Goal: Task Accomplishment & Management: Manage account settings

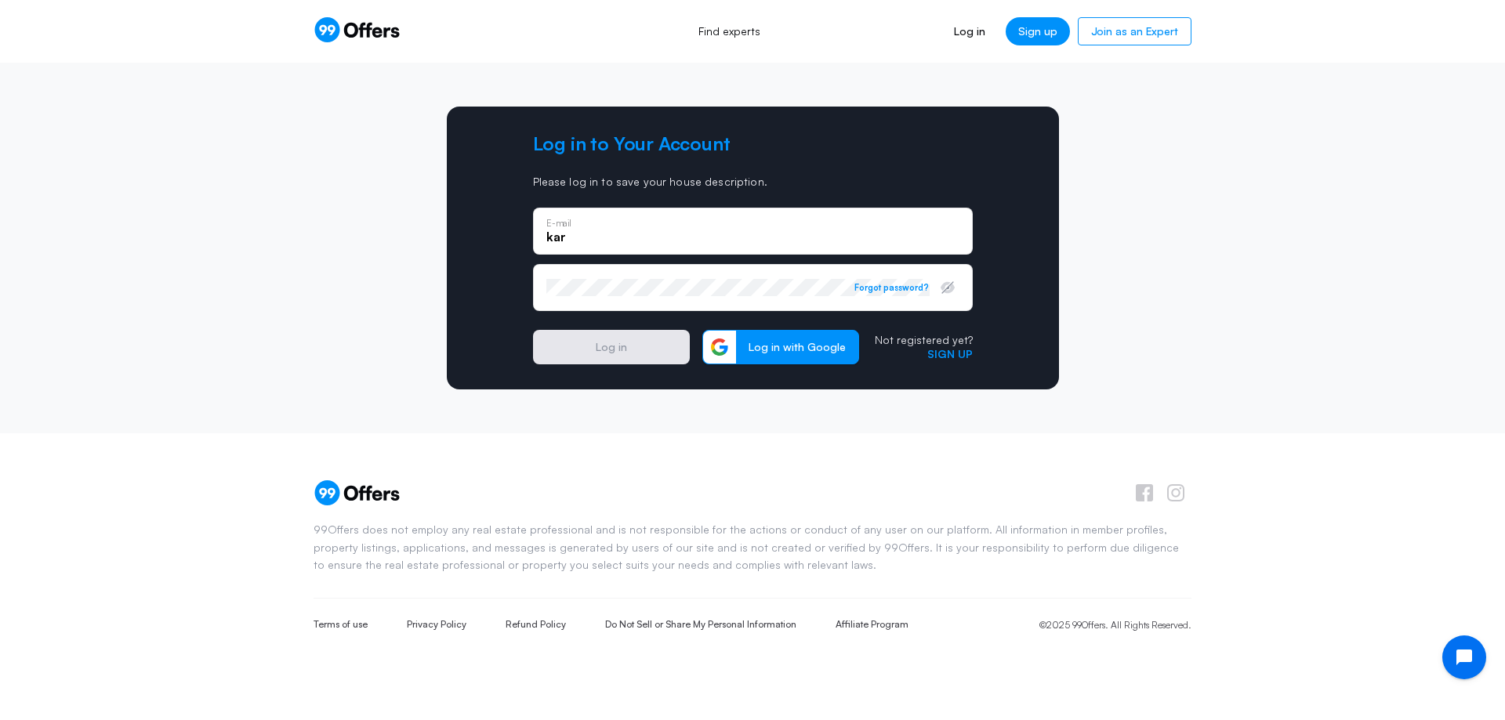
type input "karsten.dmiller@gmail.com"
click at [599, 343] on button "Log in" at bounding box center [611, 347] width 157 height 34
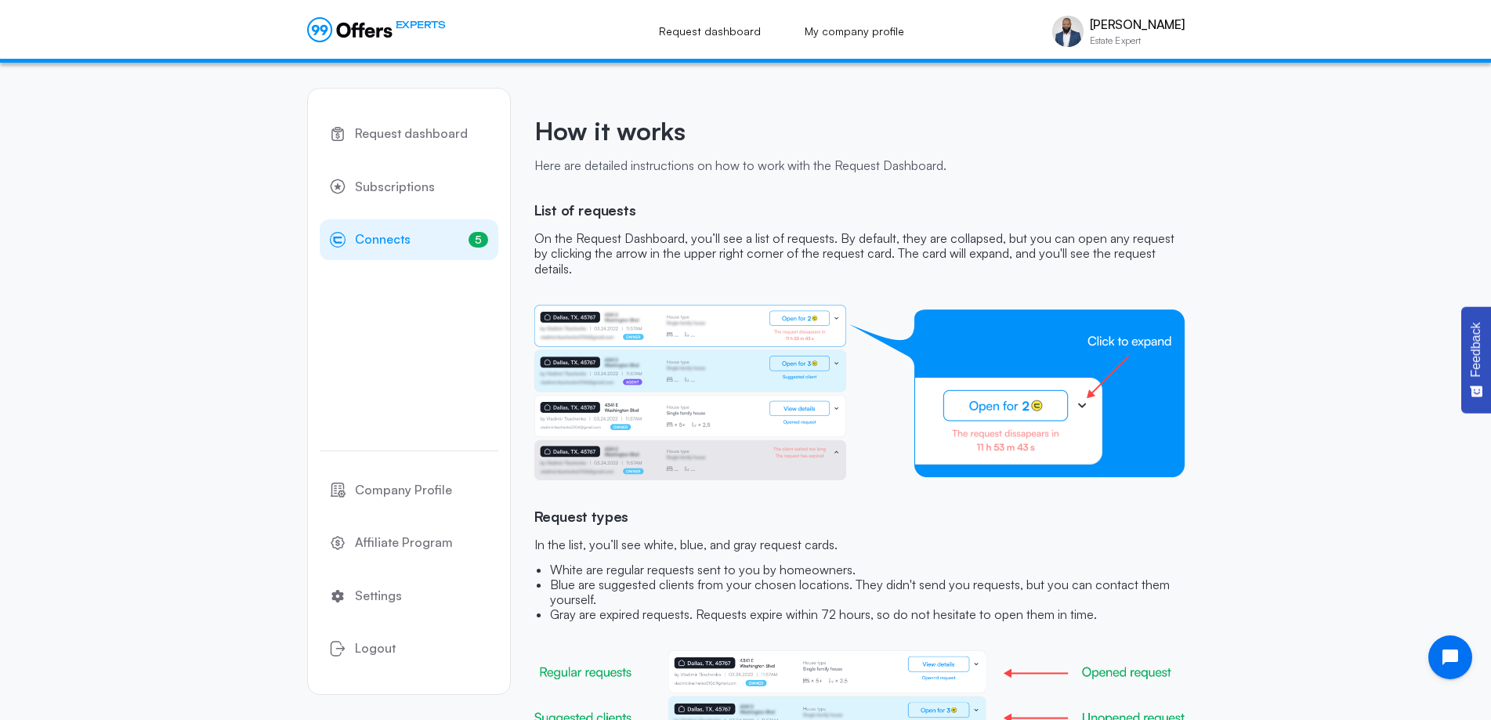
click at [397, 237] on span "Connects" at bounding box center [383, 240] width 56 height 20
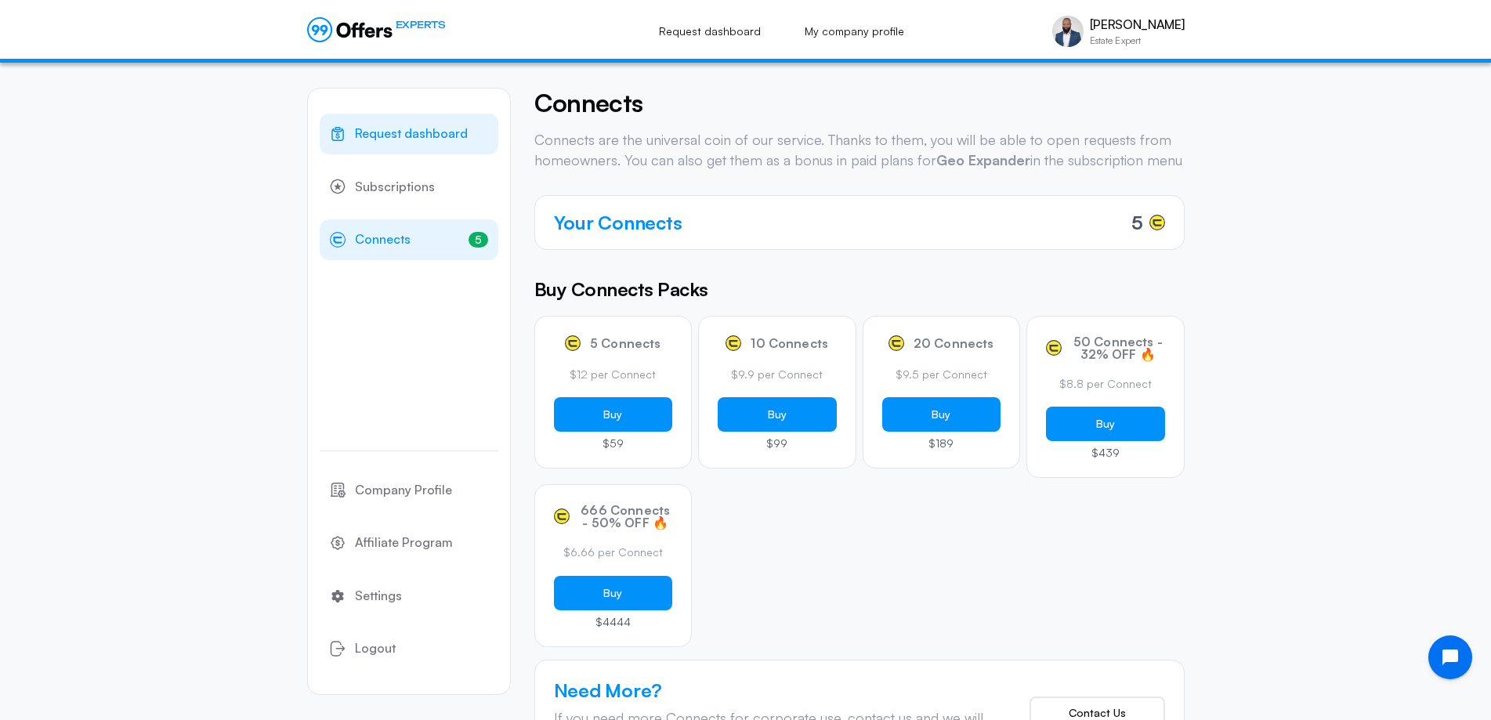
click at [410, 137] on span "Request dashboard" at bounding box center [411, 134] width 113 height 20
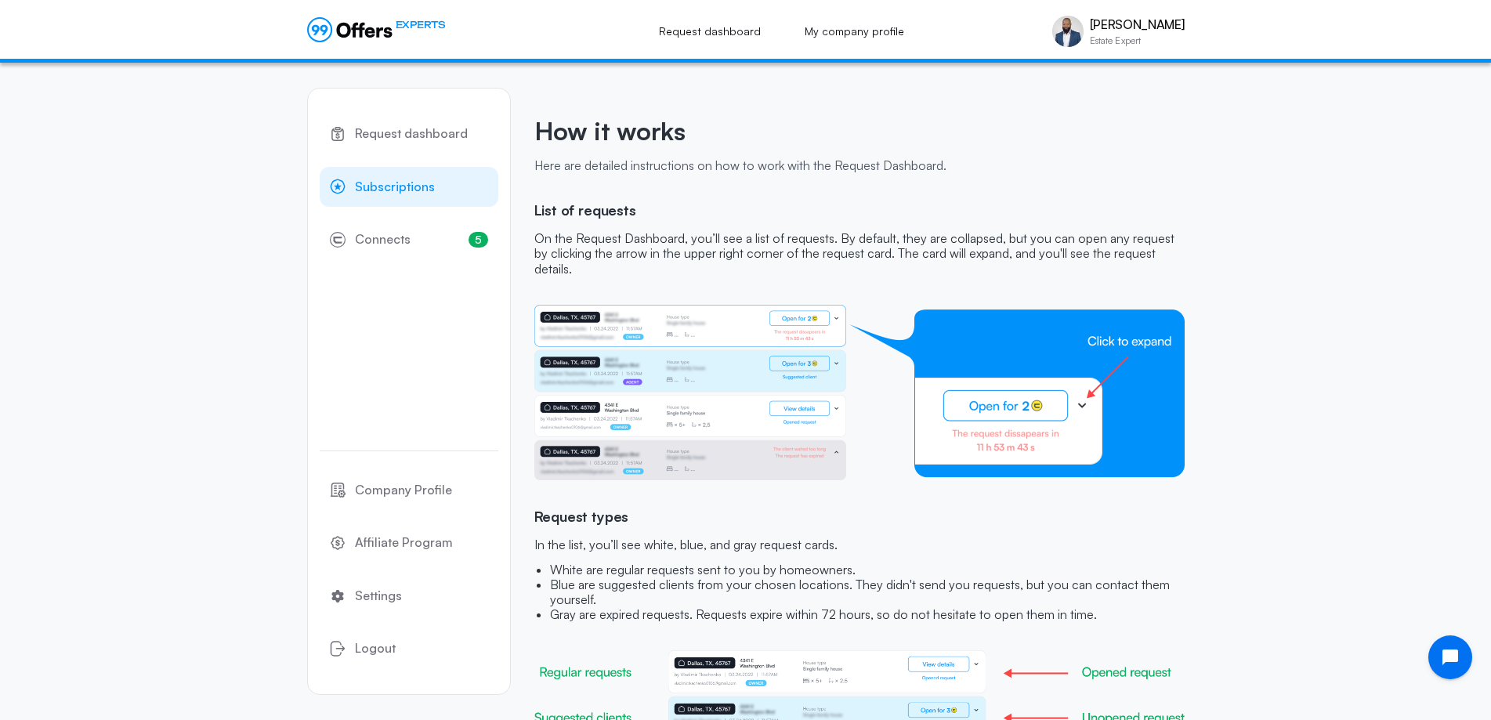
click at [397, 183] on span "Subscriptions" at bounding box center [395, 187] width 80 height 20
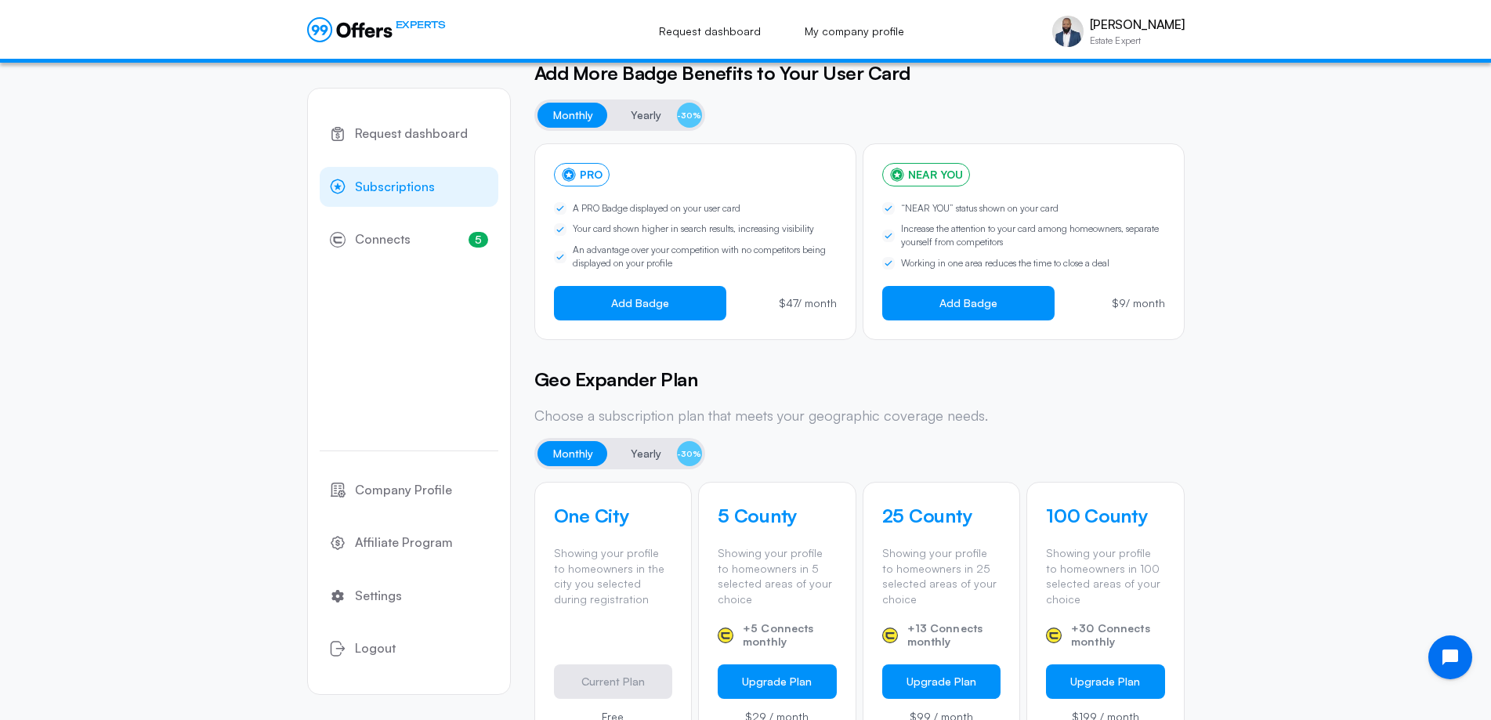
scroll to position [235, 0]
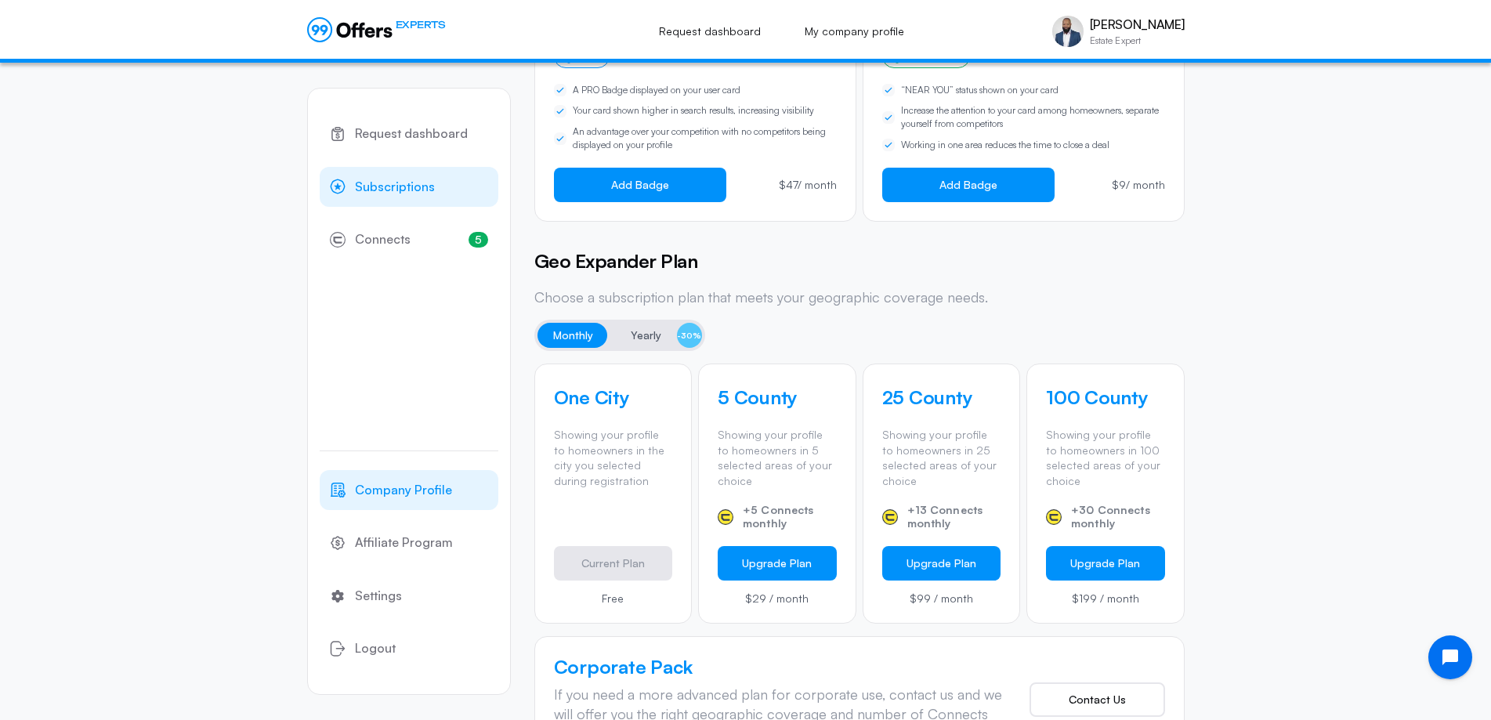
click at [400, 492] on span "Company Profile" at bounding box center [403, 490] width 97 height 20
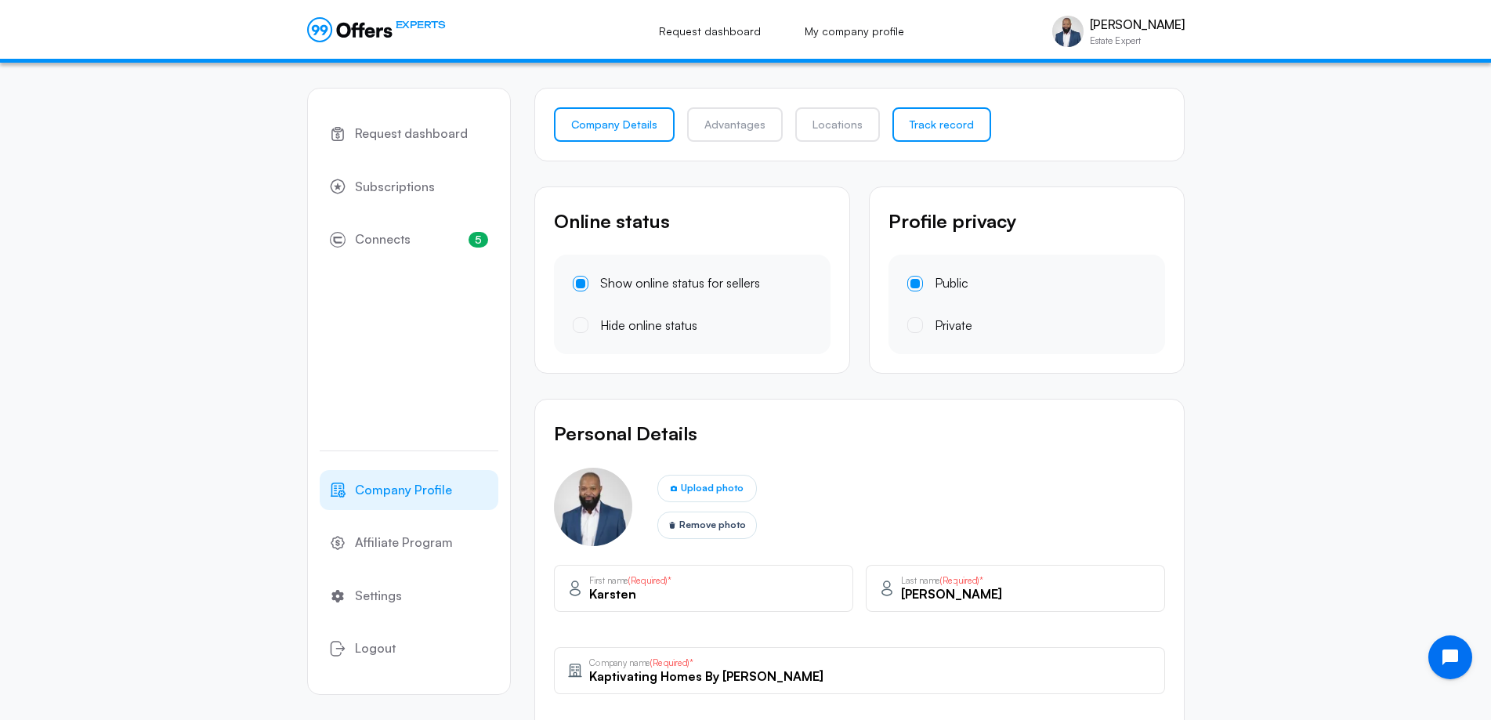
click at [934, 129] on link "Track record" at bounding box center [942, 124] width 99 height 34
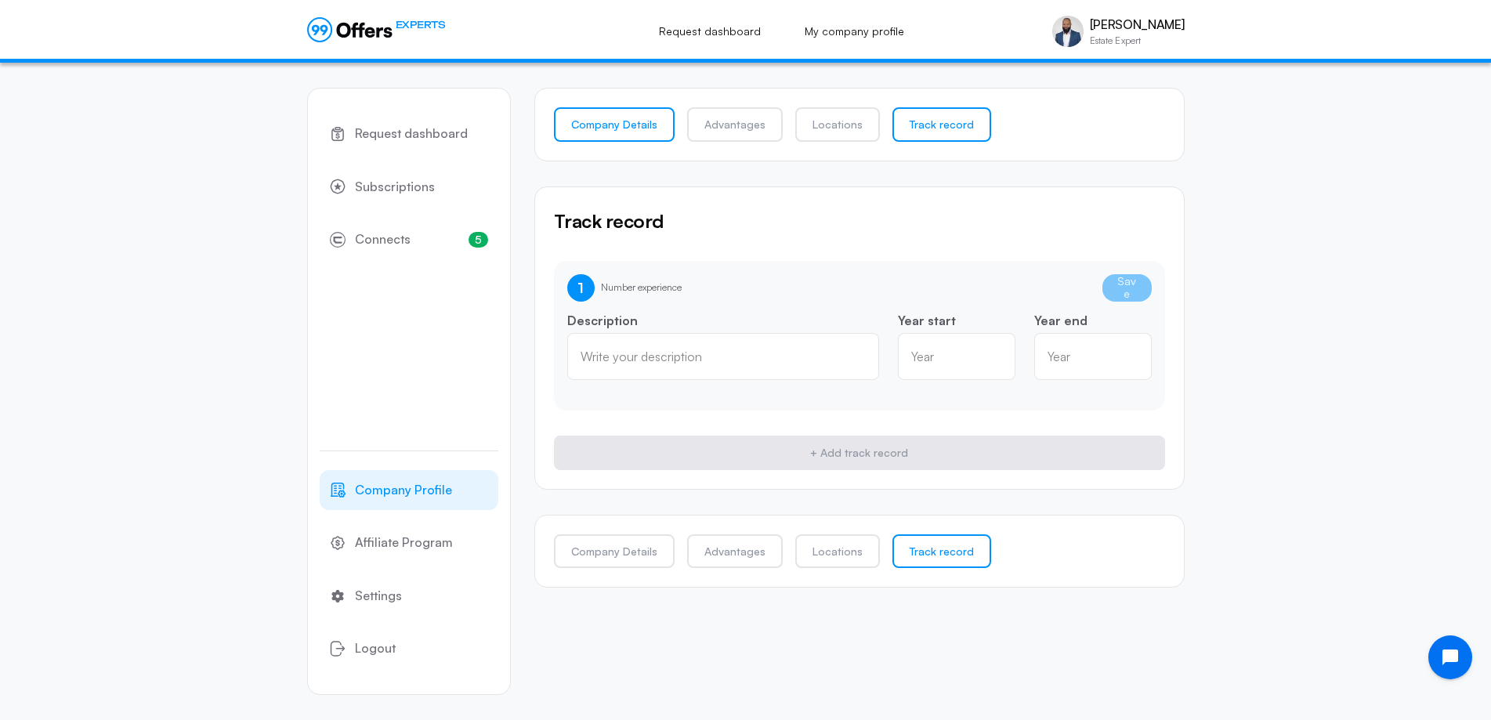
click at [632, 132] on link "Company Details" at bounding box center [614, 124] width 121 height 34
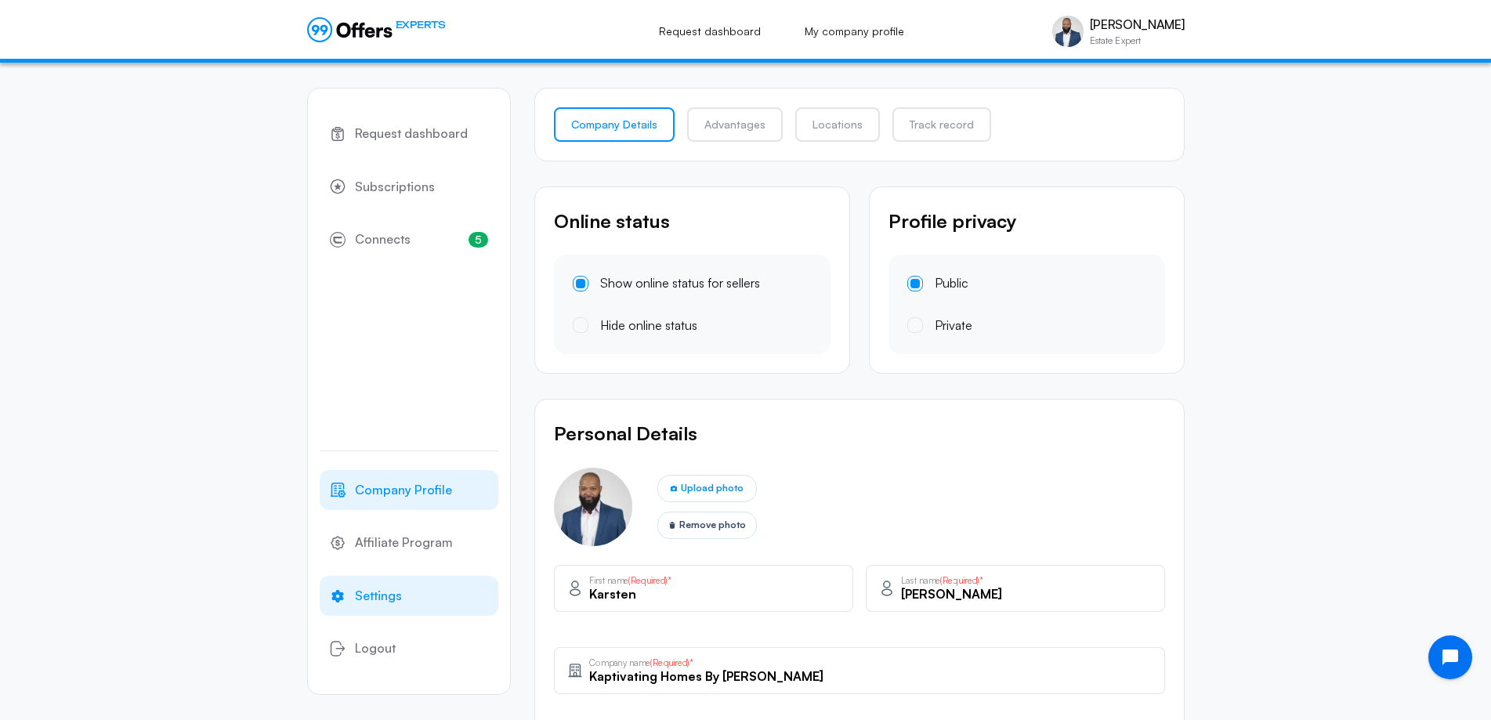
click at [388, 595] on span "Settings" at bounding box center [378, 596] width 47 height 20
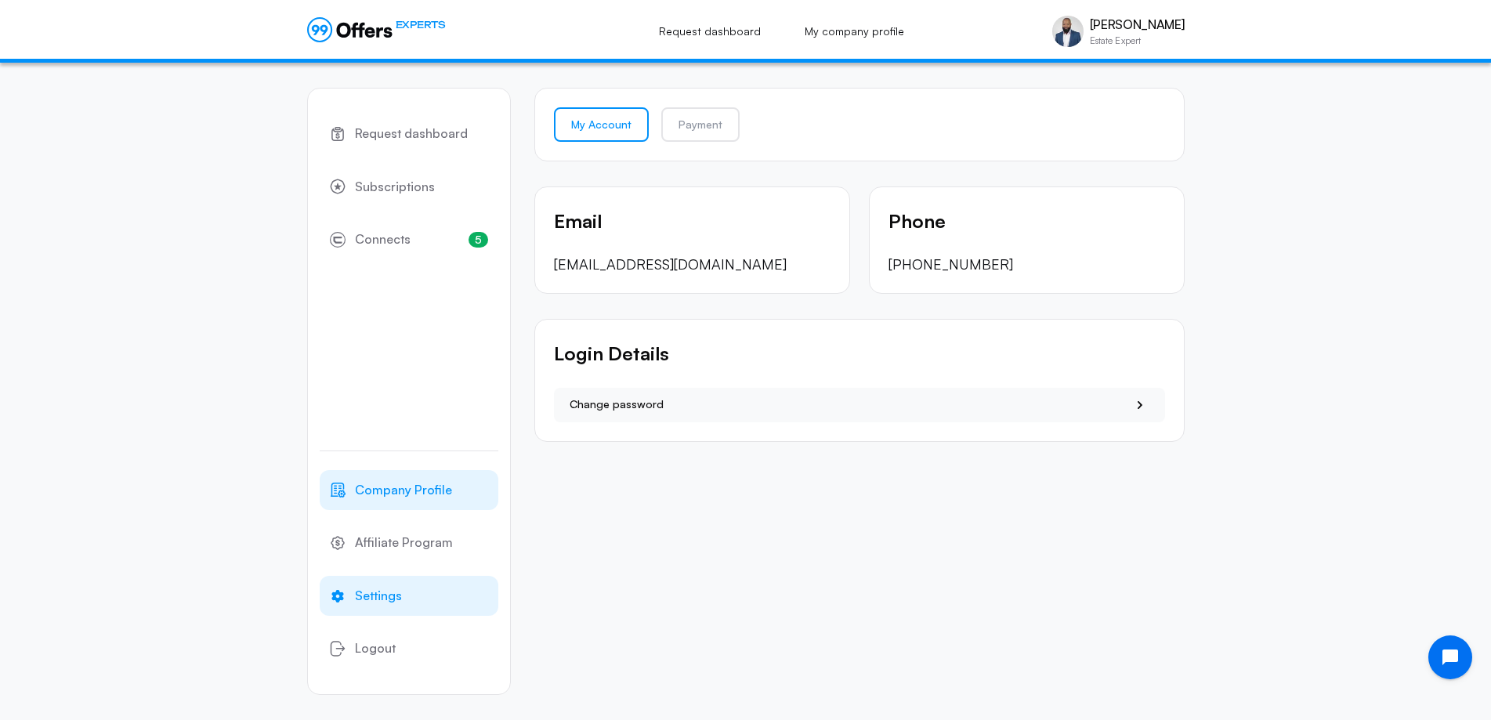
click at [410, 496] on span "Company Profile" at bounding box center [403, 490] width 97 height 20
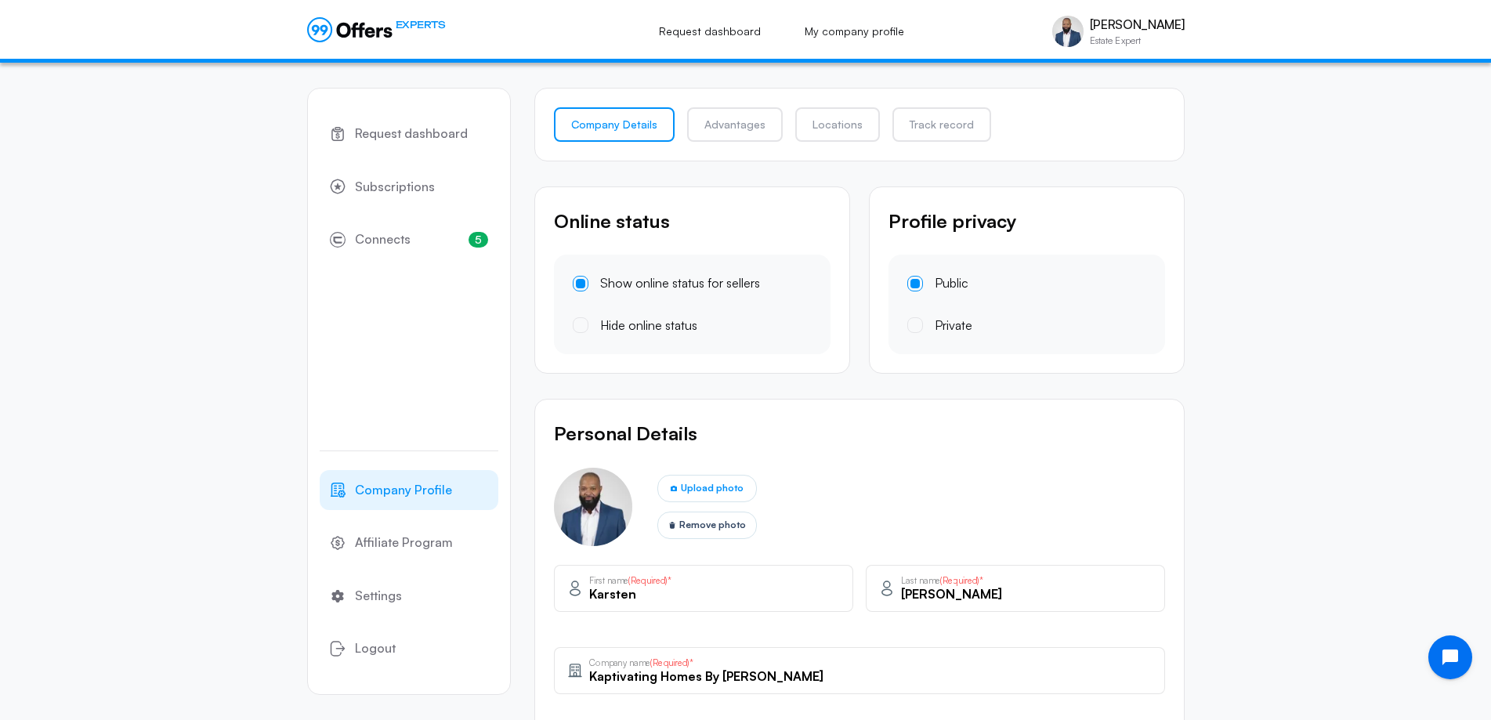
type input "+1(336) 804-9760"
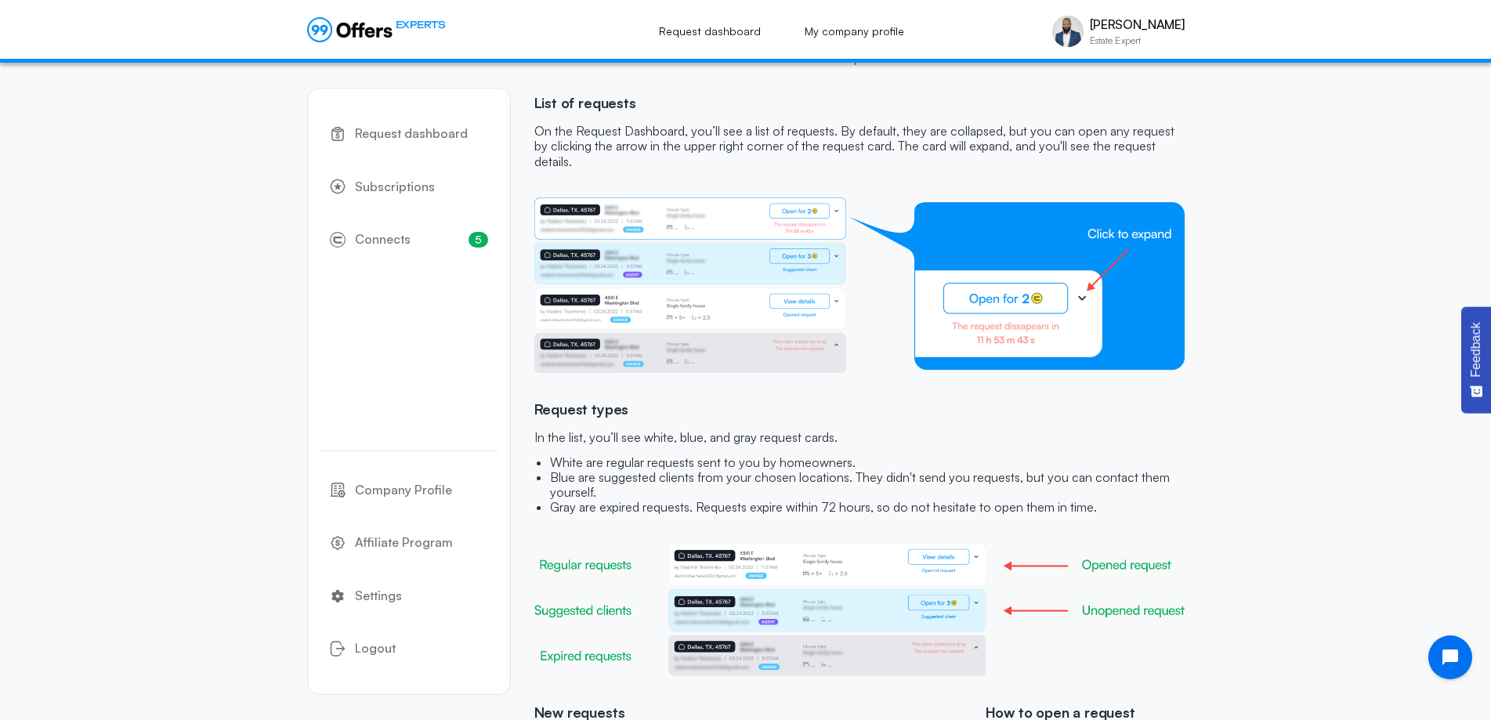
scroll to position [78, 0]
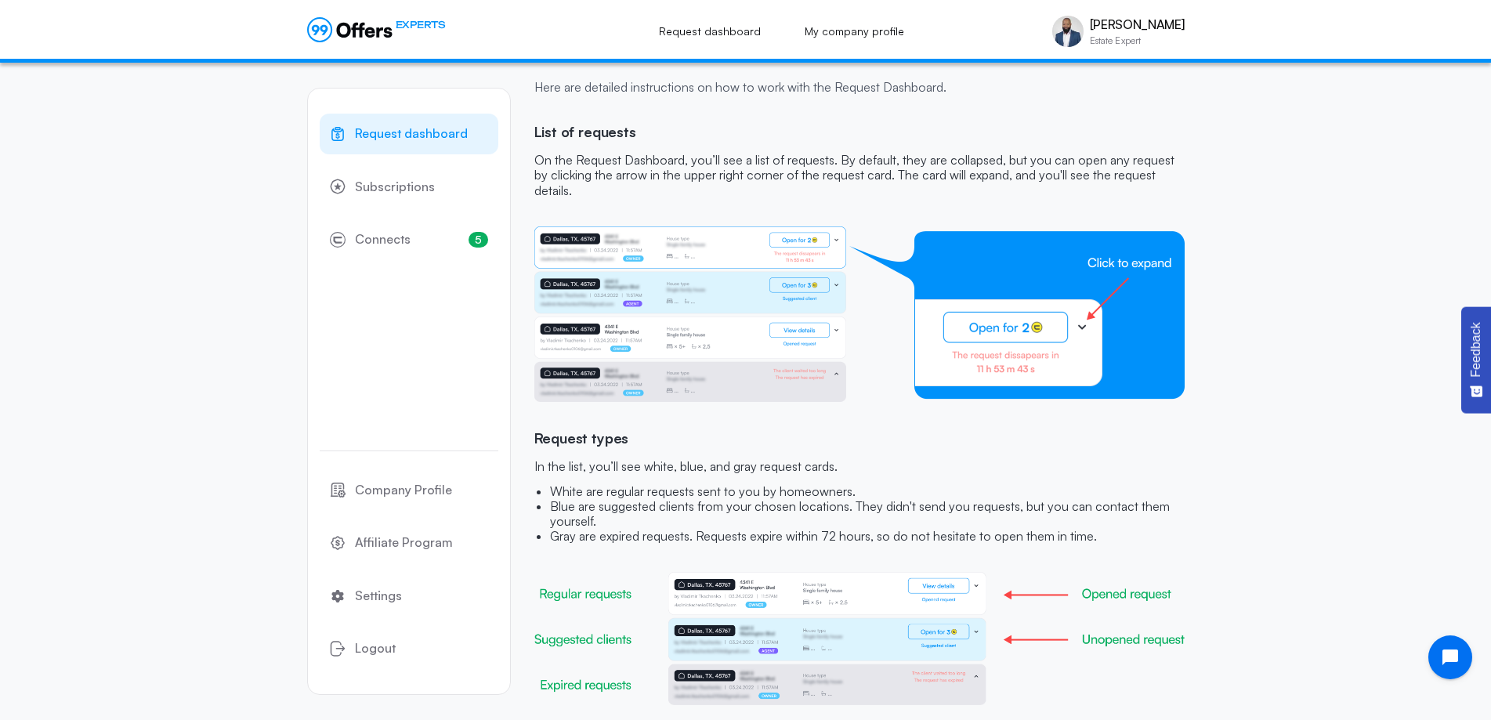
click at [423, 132] on span "Request dashboard" at bounding box center [411, 134] width 113 height 20
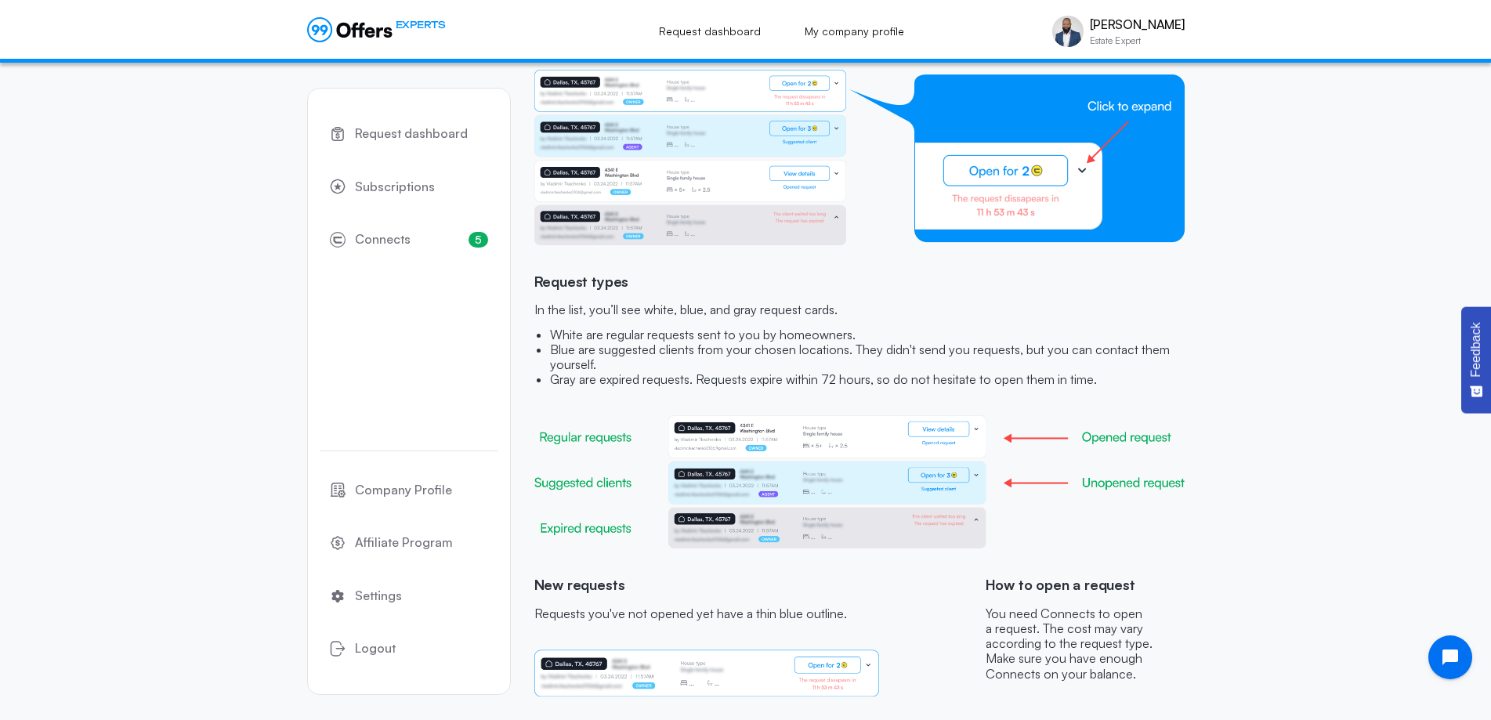
scroll to position [157, 0]
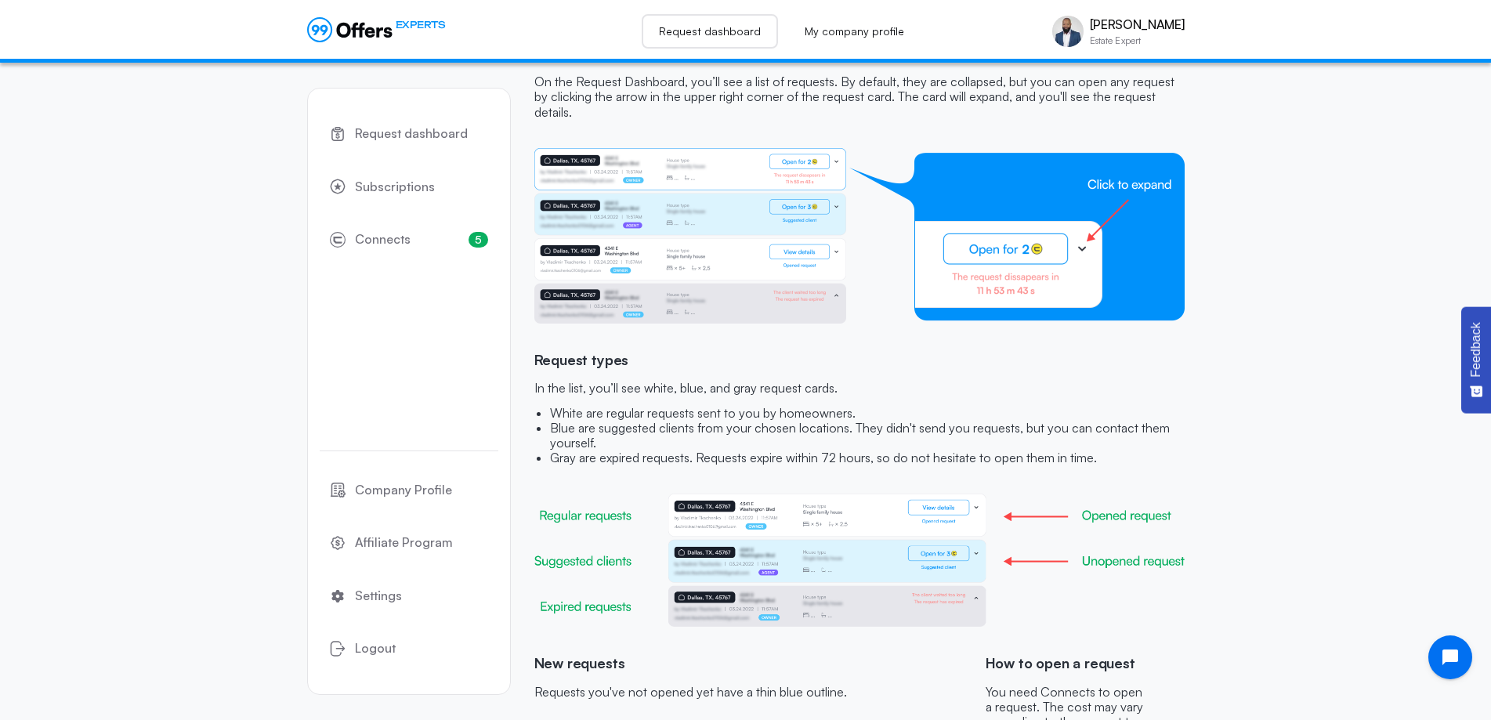
click at [712, 27] on link "Request dashboard" at bounding box center [710, 31] width 136 height 34
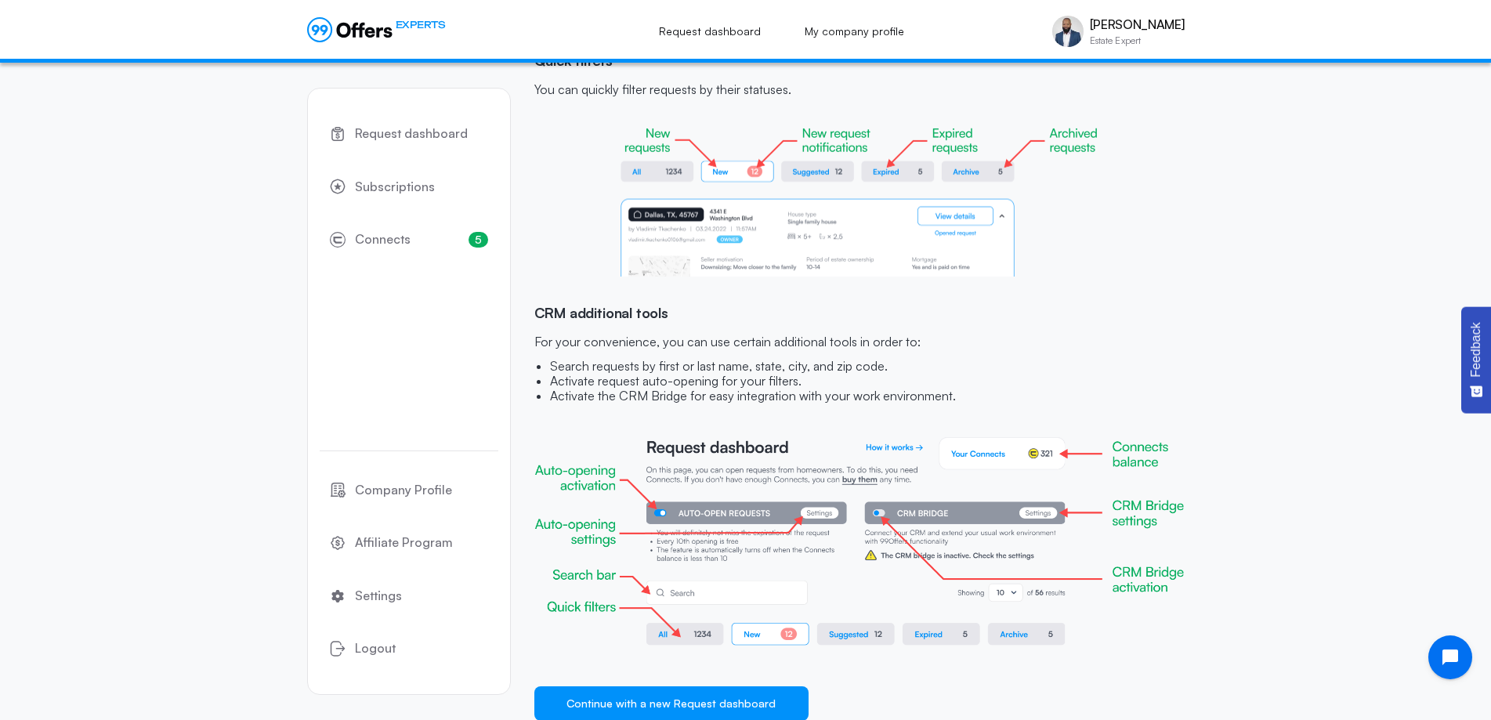
scroll to position [1364, 0]
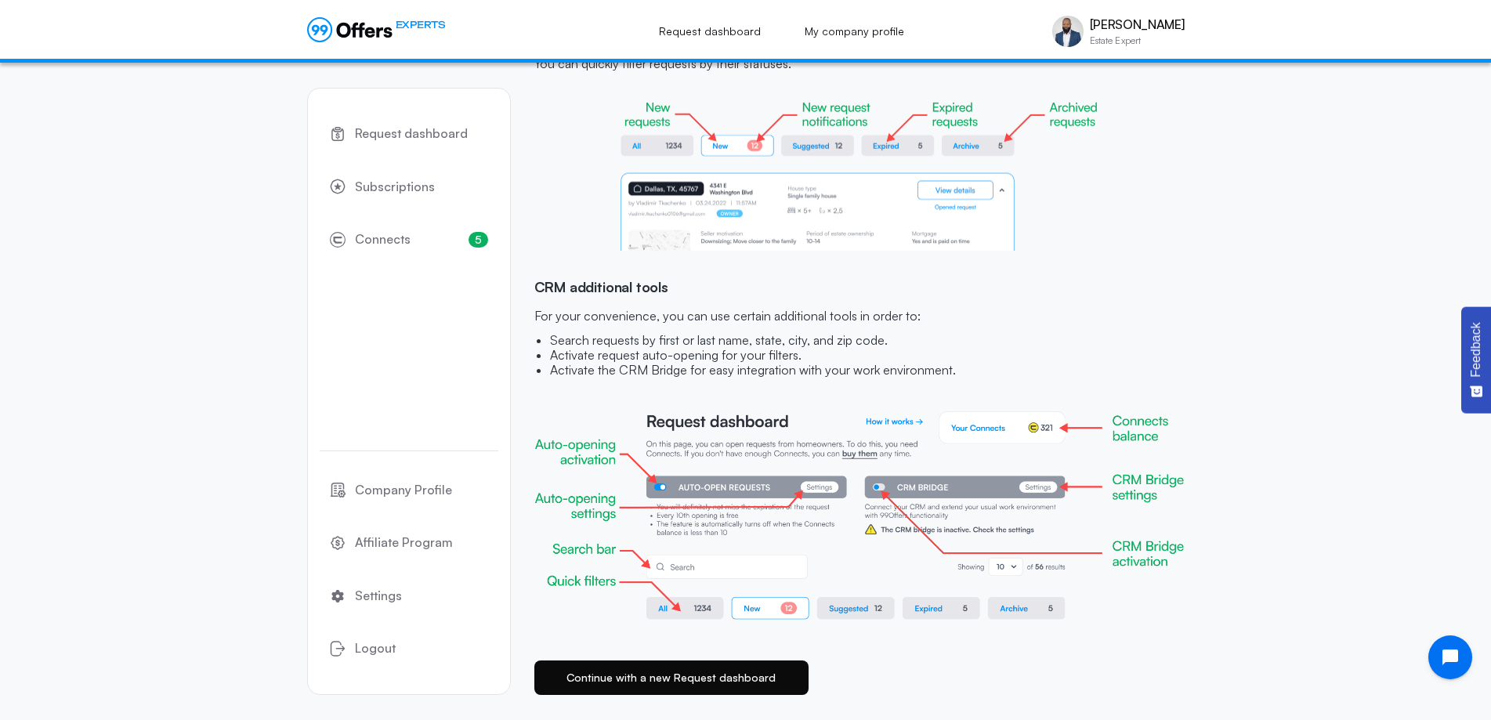
click at [767, 675] on button "Continue with a new Request dashboard" at bounding box center [671, 678] width 274 height 34
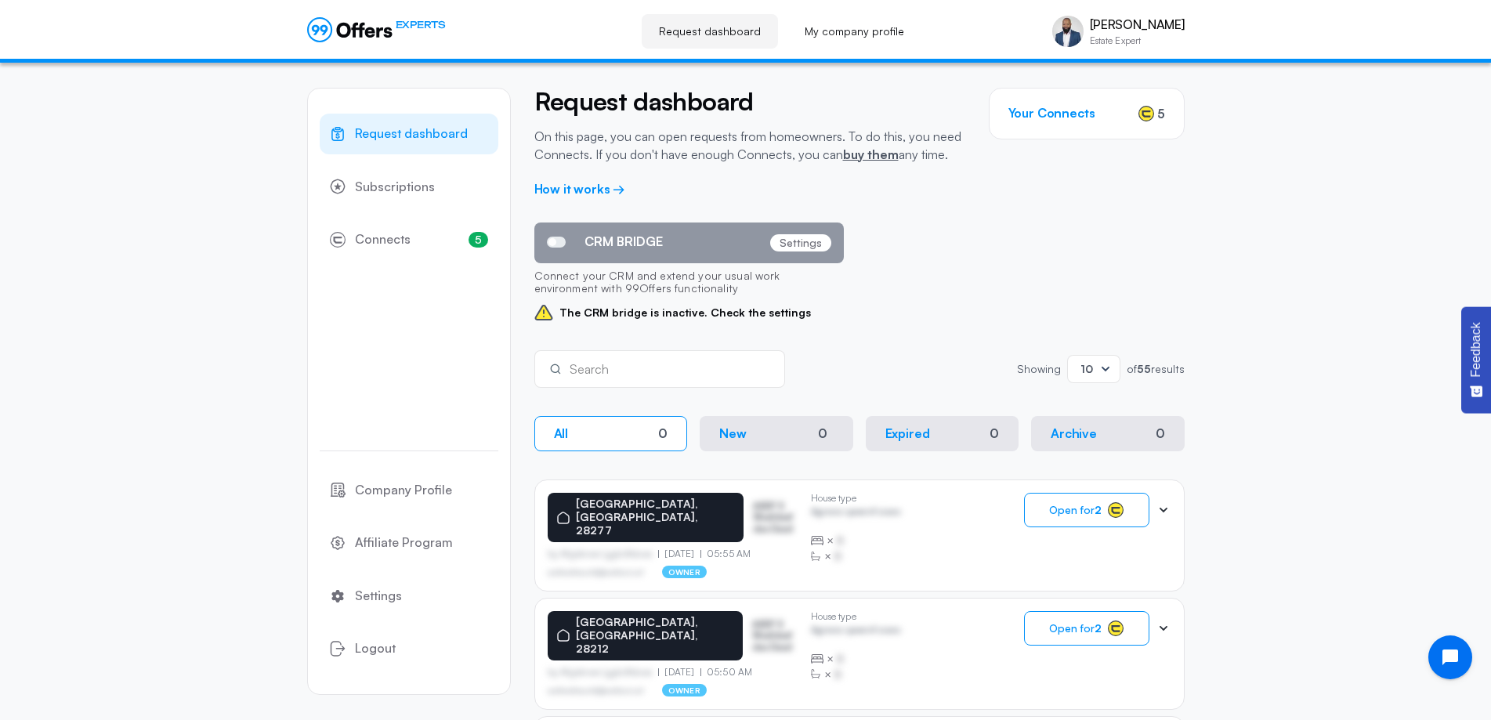
click at [556, 241] on span at bounding box center [556, 242] width 19 height 11
click at [0, 0] on input "CRM BRIDGE" at bounding box center [0, 0] width 0 height 0
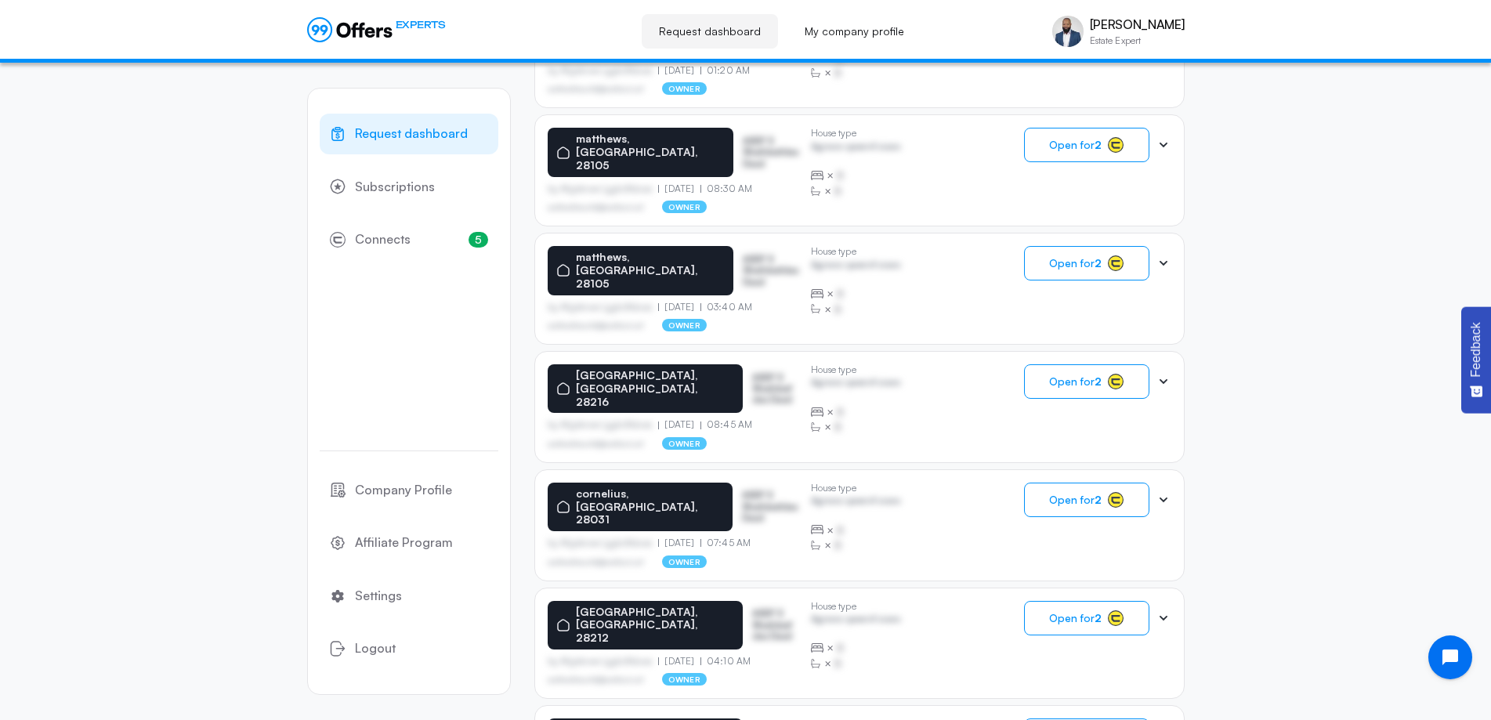
scroll to position [846, 0]
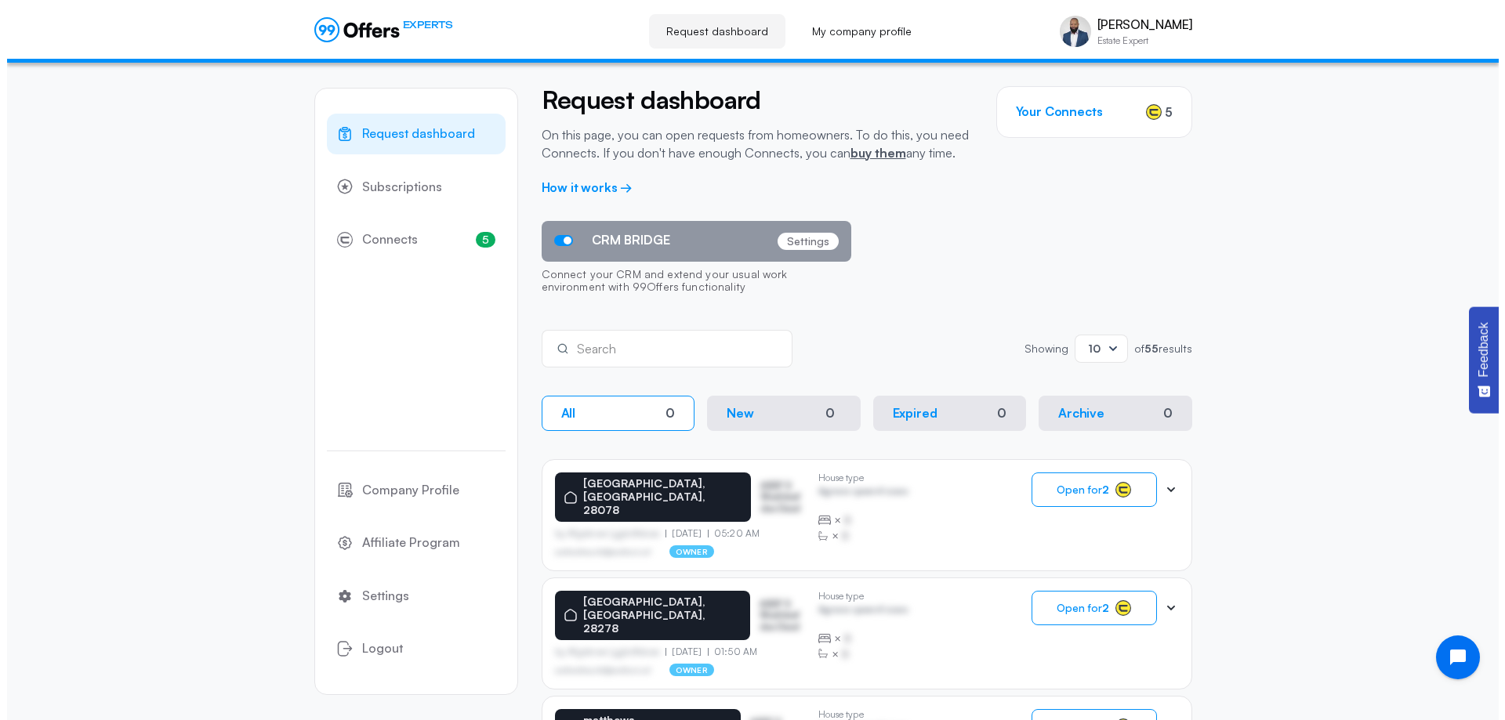
scroll to position [0, 0]
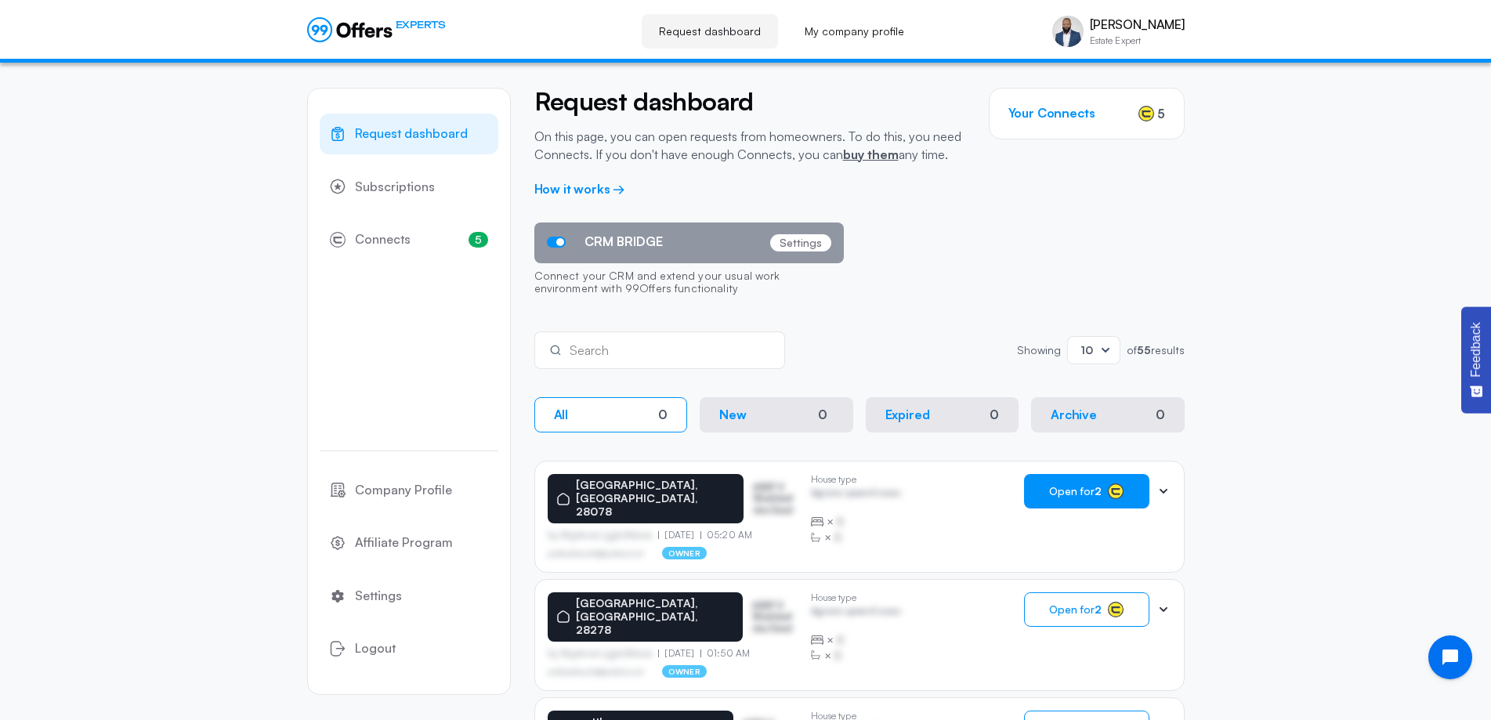
click at [1109, 486] on icon "button" at bounding box center [1116, 491] width 16 height 16
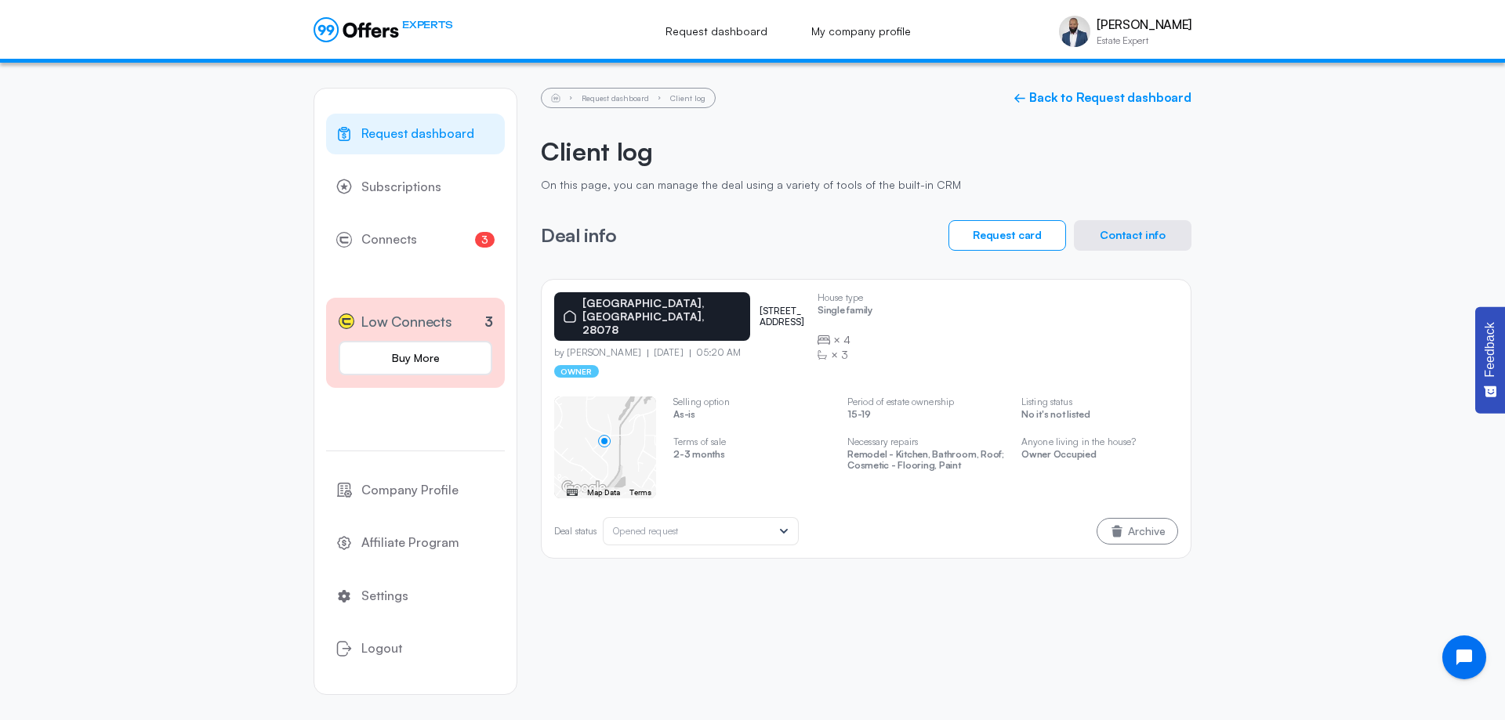
click at [1113, 237] on button "Contact info" at bounding box center [1133, 235] width 118 height 31
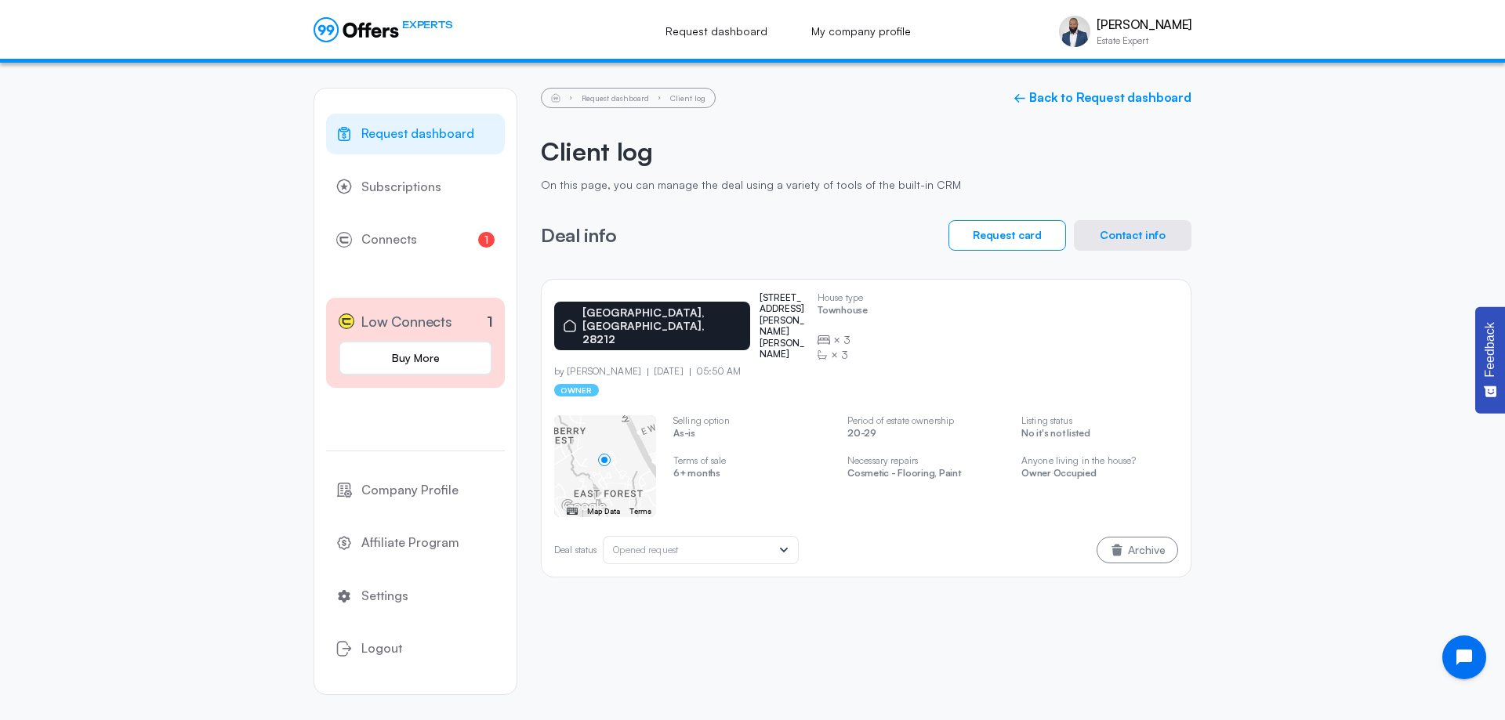
click at [1138, 232] on button "Contact info" at bounding box center [1133, 235] width 118 height 31
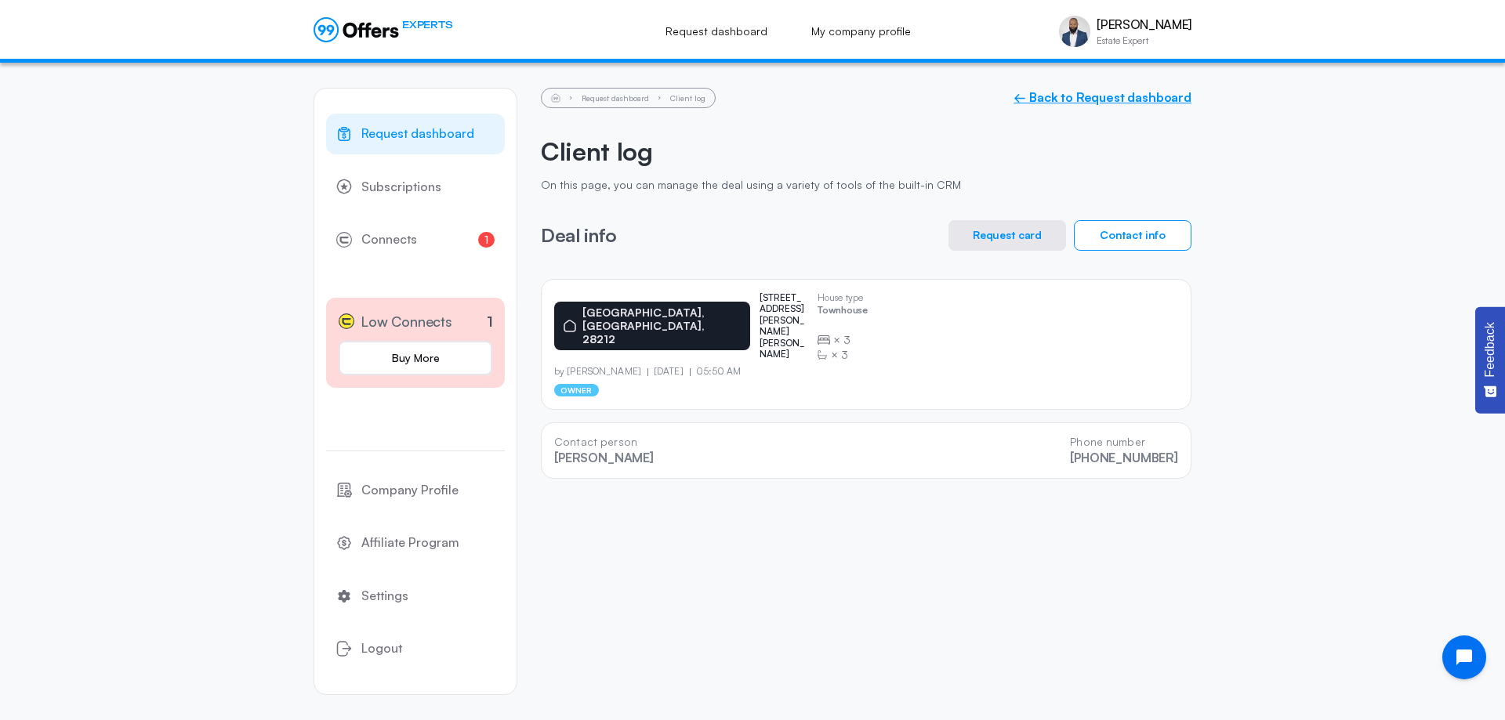
click at [1089, 100] on link "← Back to Request dashboard" at bounding box center [1102, 97] width 178 height 15
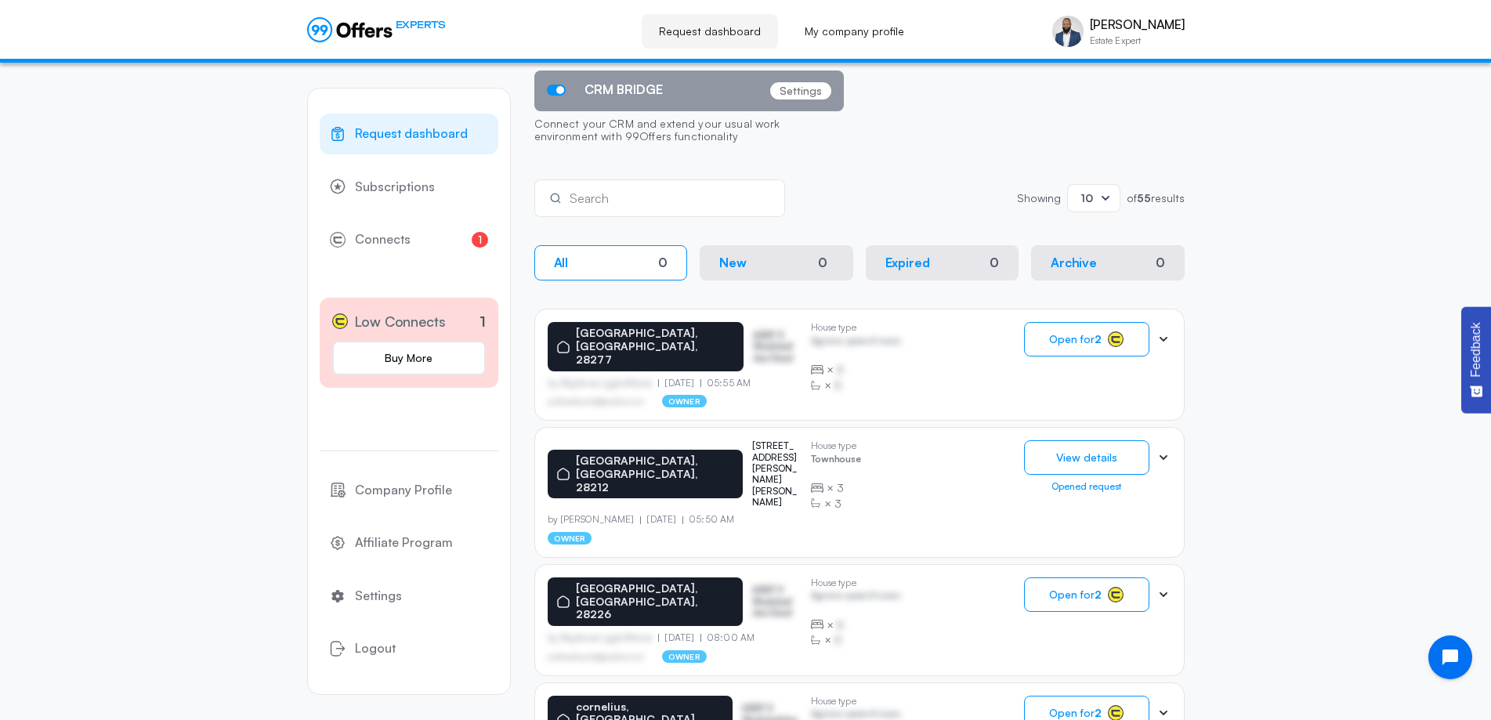
scroll to position [157, 0]
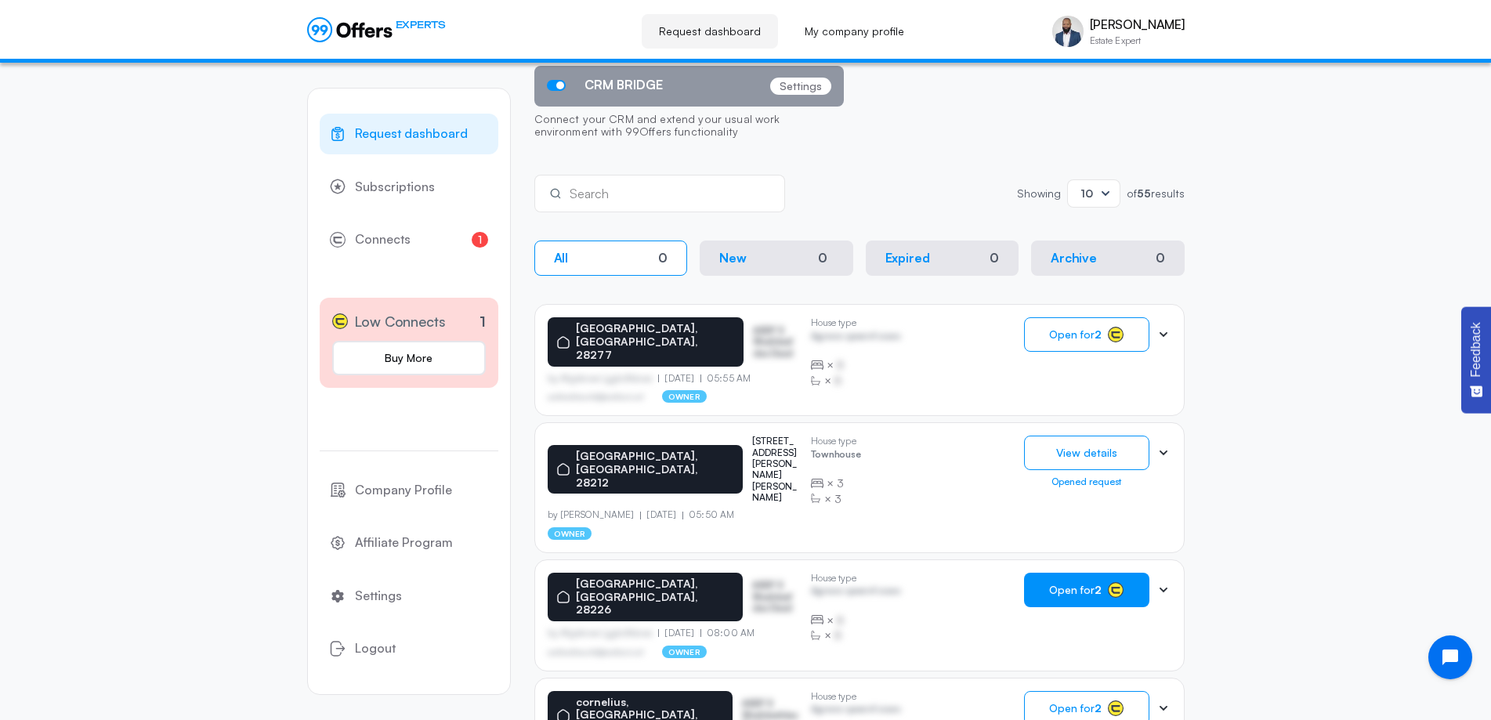
click at [1090, 584] on span "Open for 2" at bounding box center [1075, 590] width 53 height 13
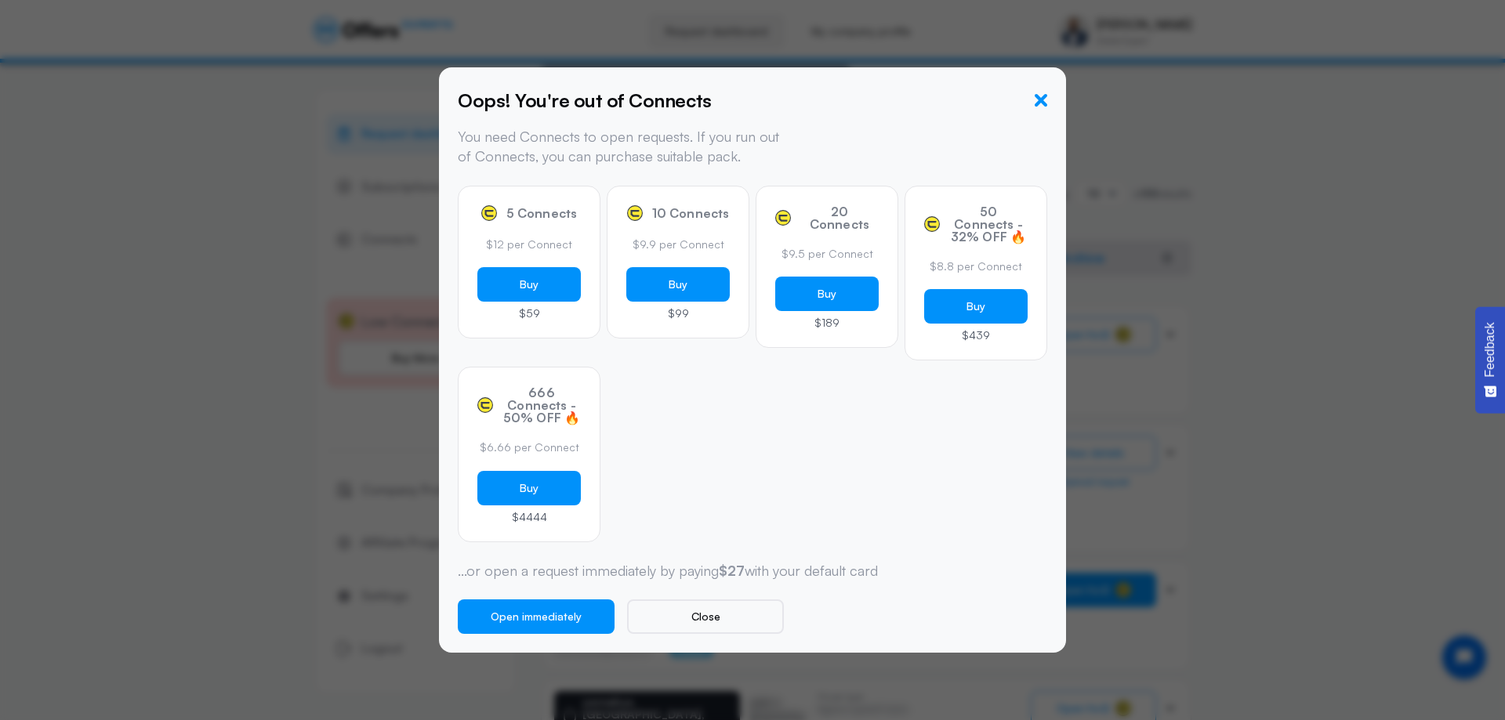
click at [1045, 100] on icon "button" at bounding box center [1040, 100] width 13 height 13
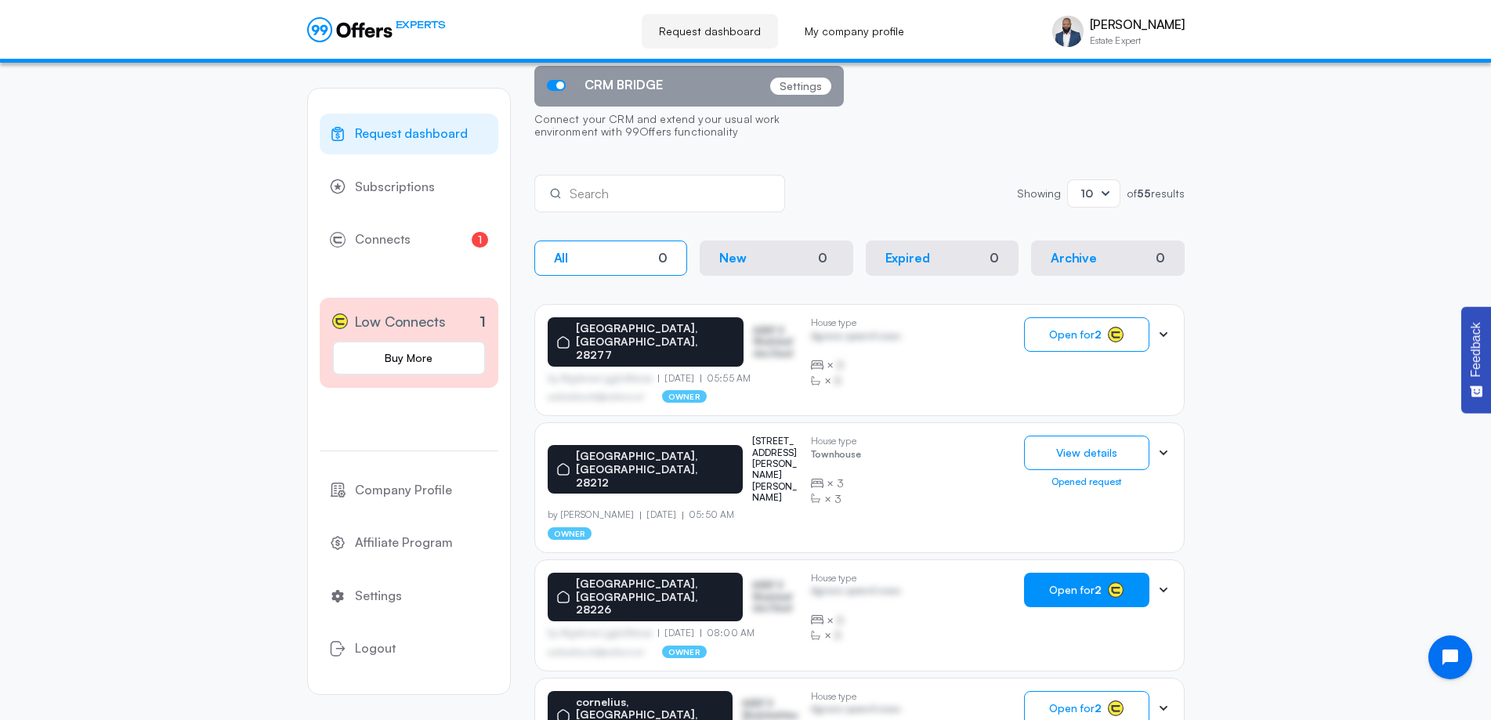
click at [1130, 573] on button "Open for 2" at bounding box center [1086, 590] width 125 height 34
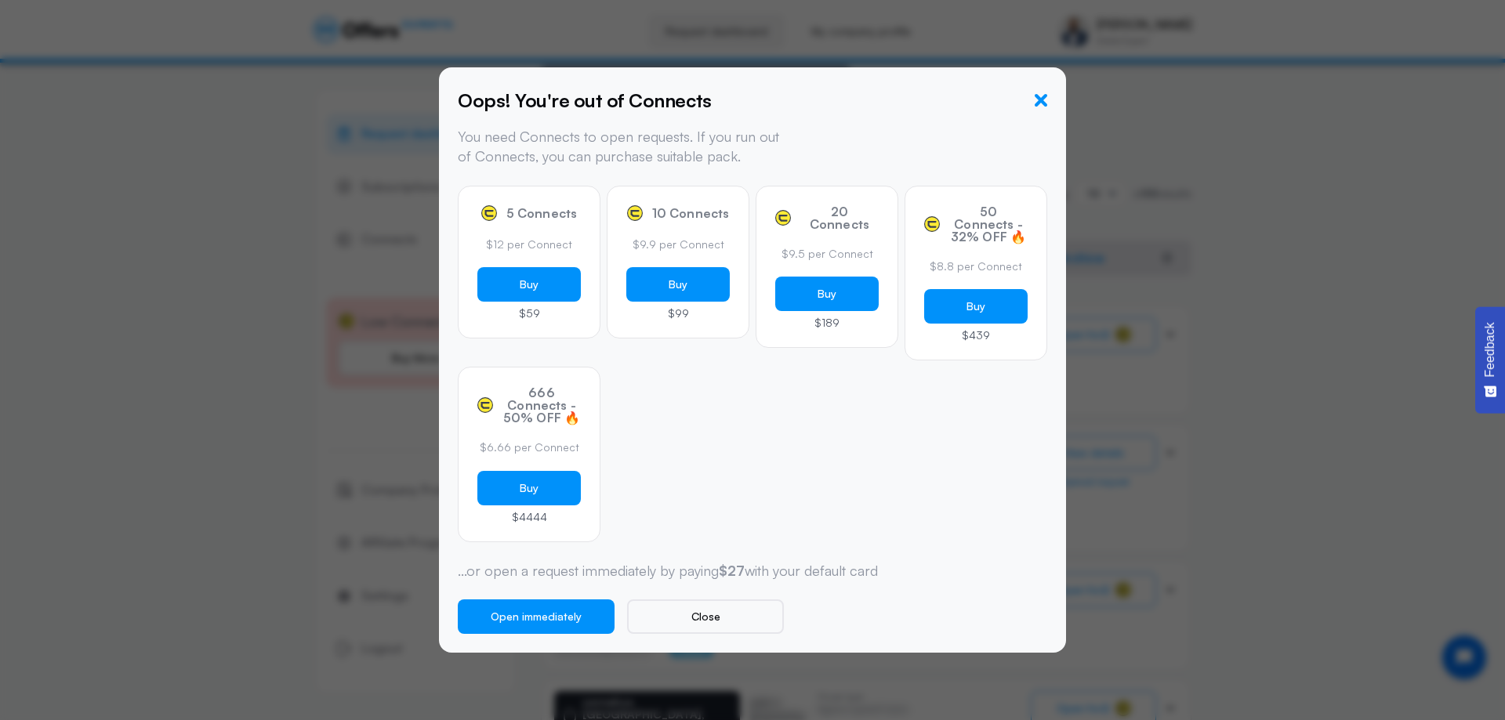
click at [1042, 99] on icon "button" at bounding box center [1040, 100] width 13 height 13
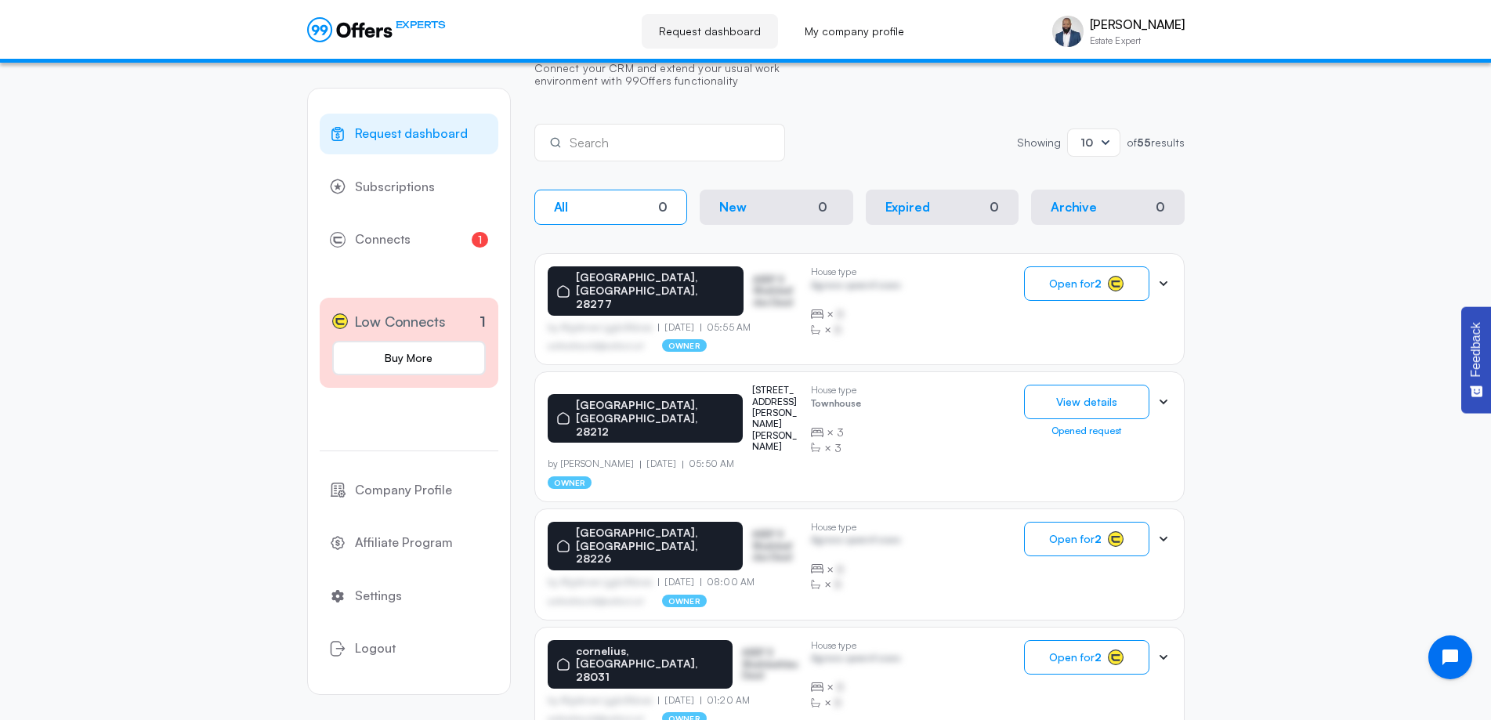
scroll to position [235, 0]
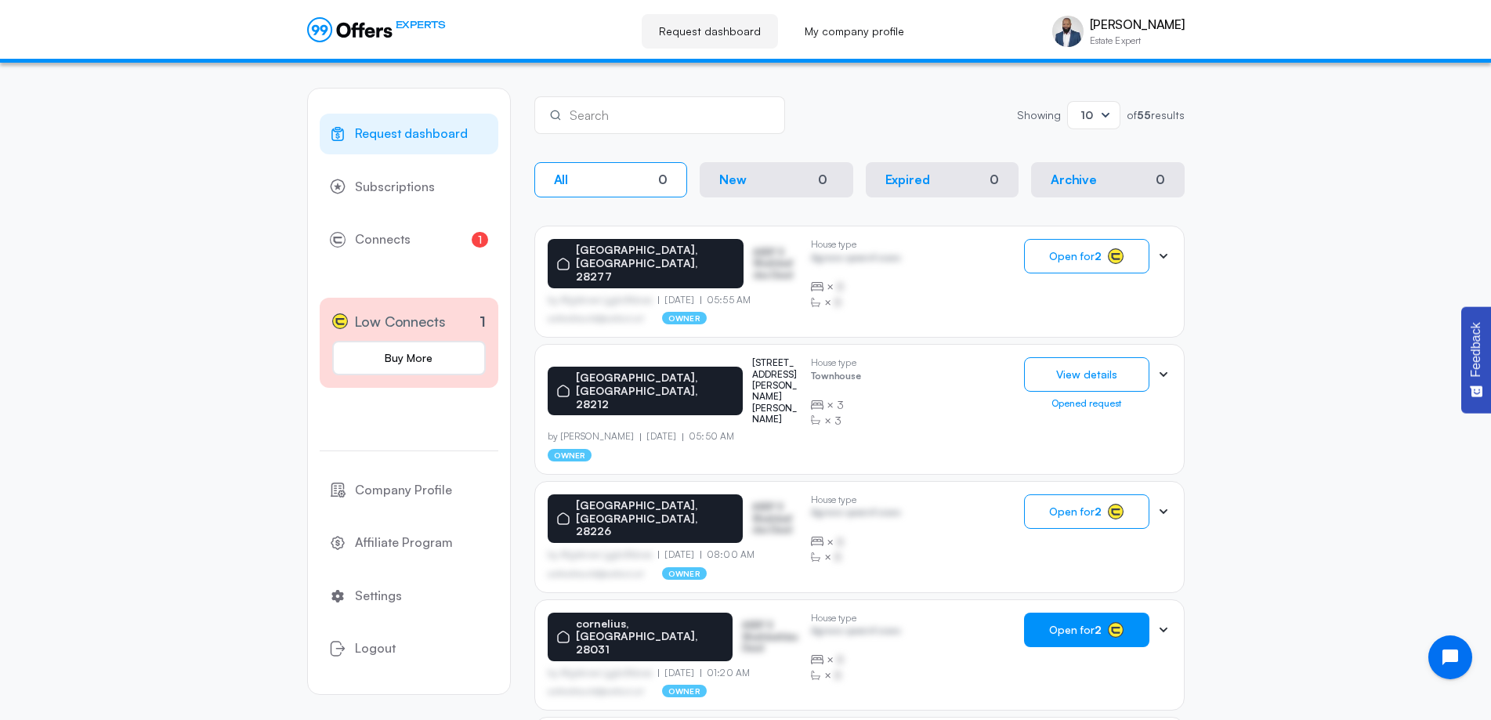
click at [1107, 613] on button "Open for 2" at bounding box center [1086, 630] width 125 height 34
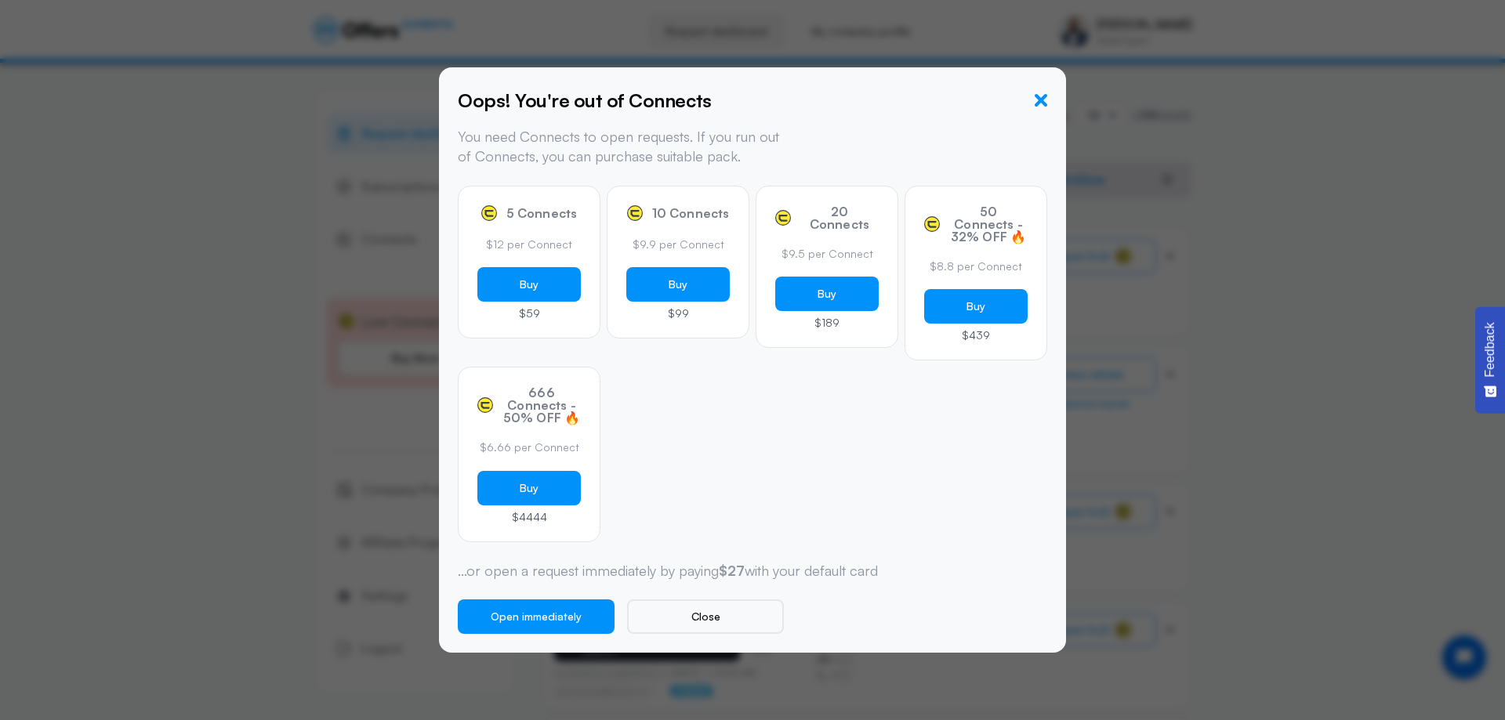
click at [1039, 97] on icon "button" at bounding box center [1040, 100] width 13 height 13
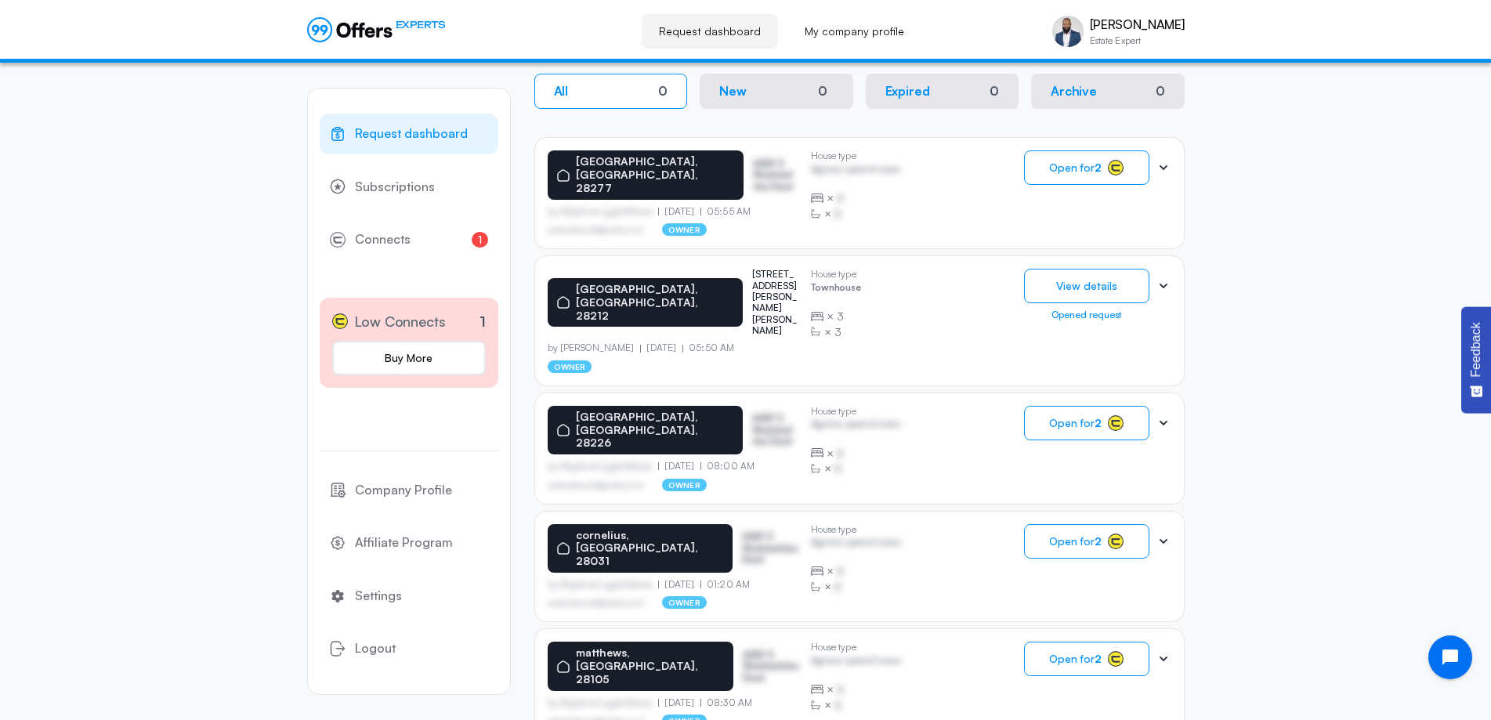
scroll to position [392, 0]
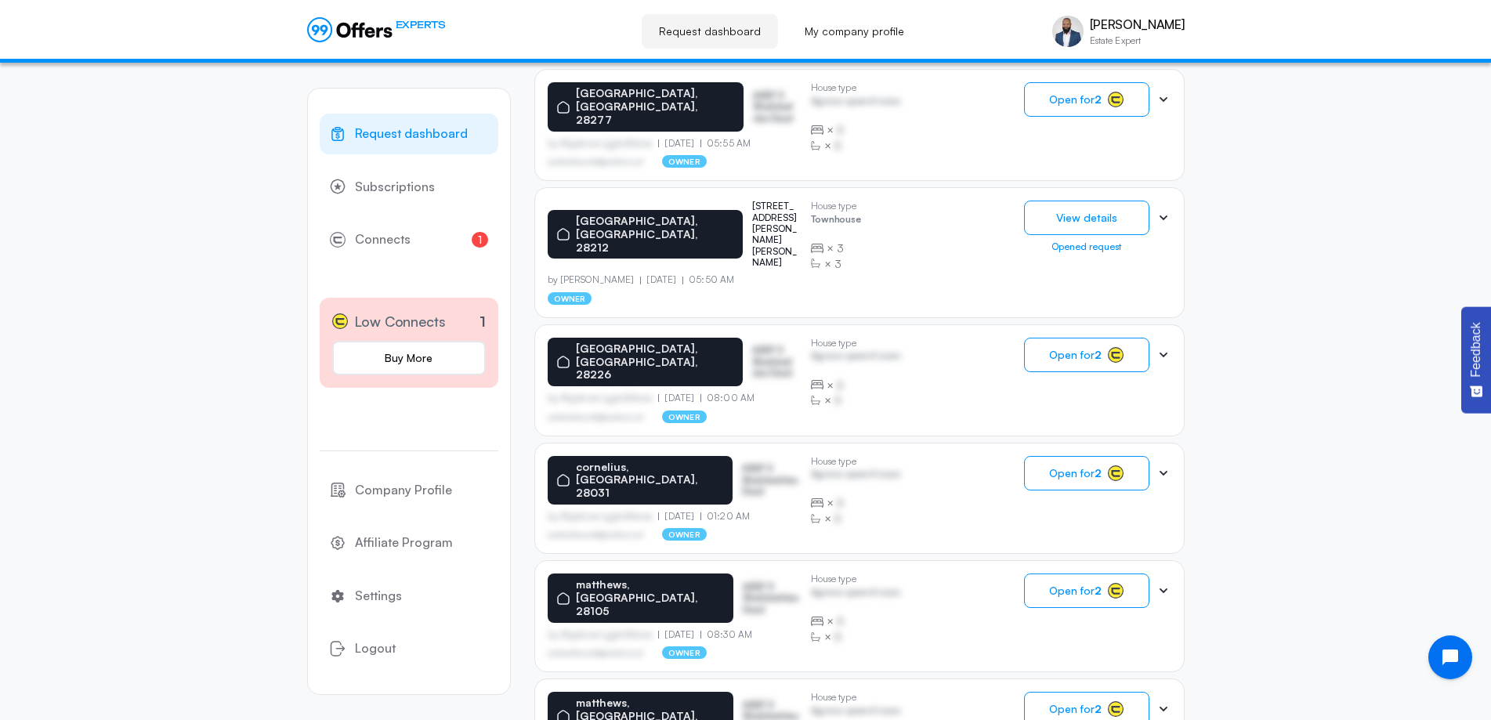
click at [1162, 465] on icon at bounding box center [1164, 473] width 16 height 16
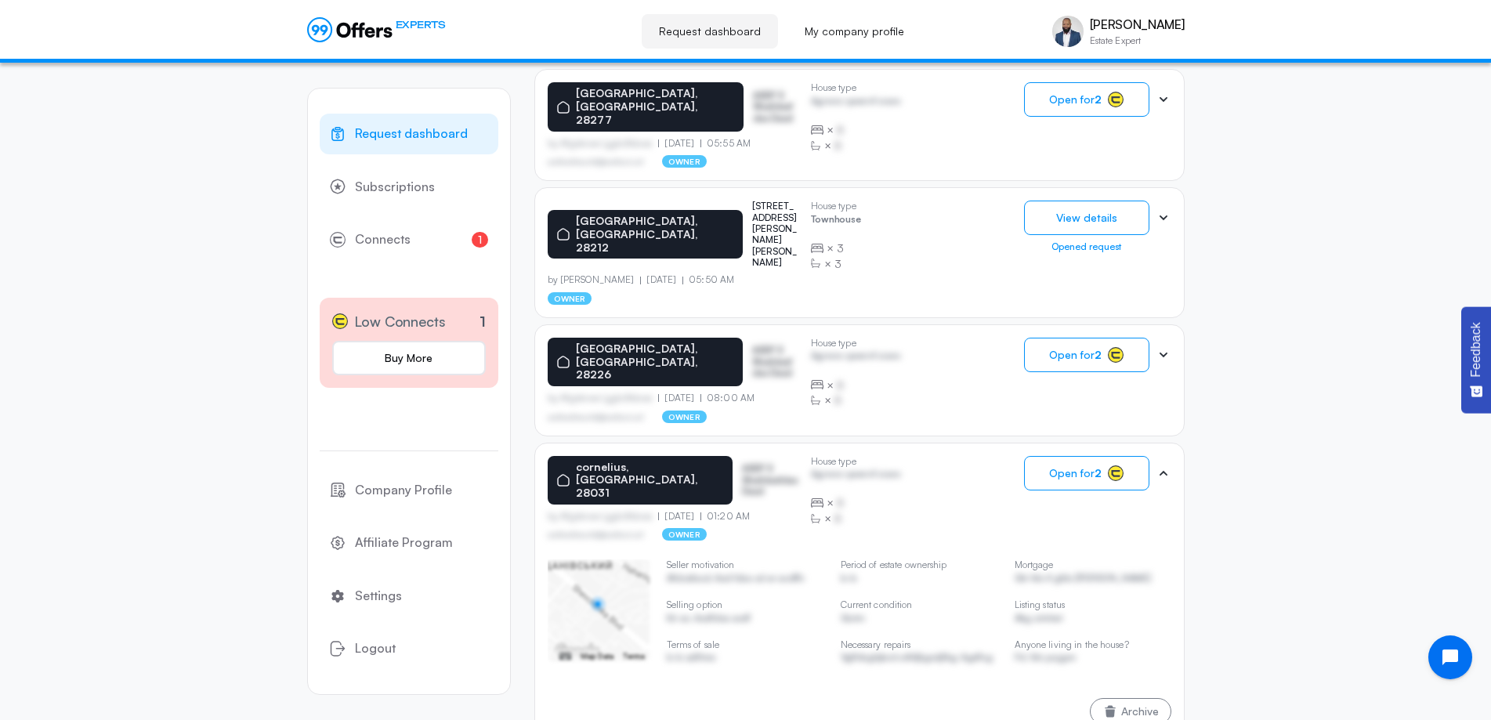
click at [1165, 347] on icon at bounding box center [1164, 355] width 16 height 16
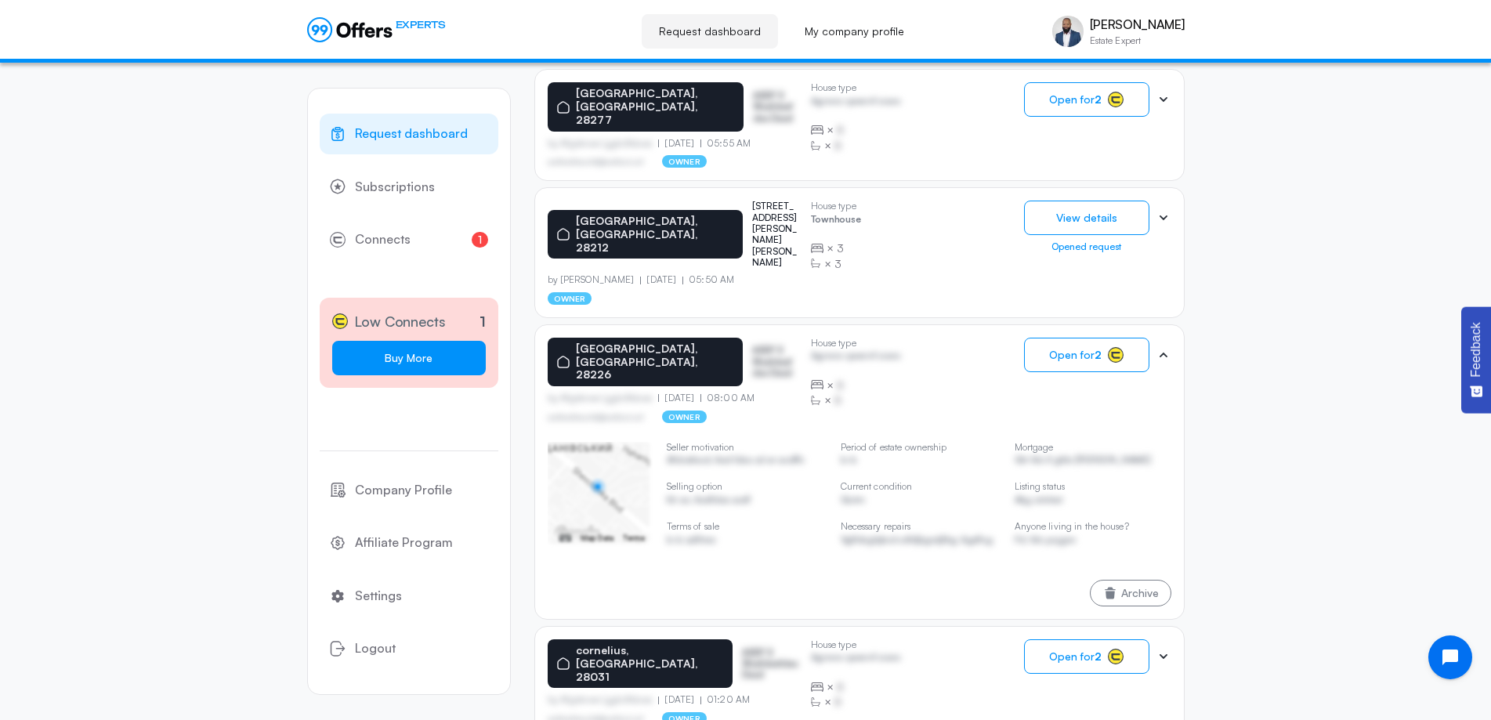
click at [428, 353] on link "Buy More" at bounding box center [409, 358] width 154 height 34
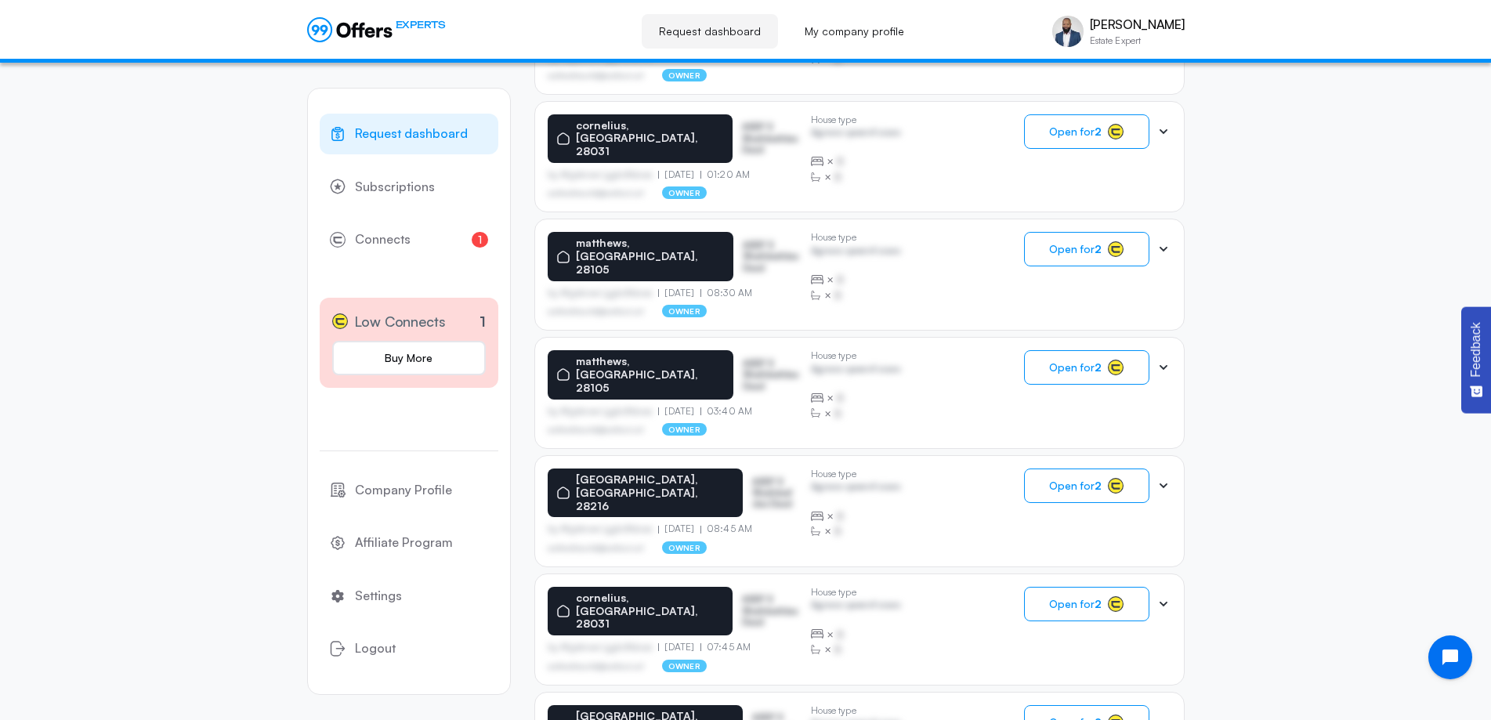
scroll to position [846, 0]
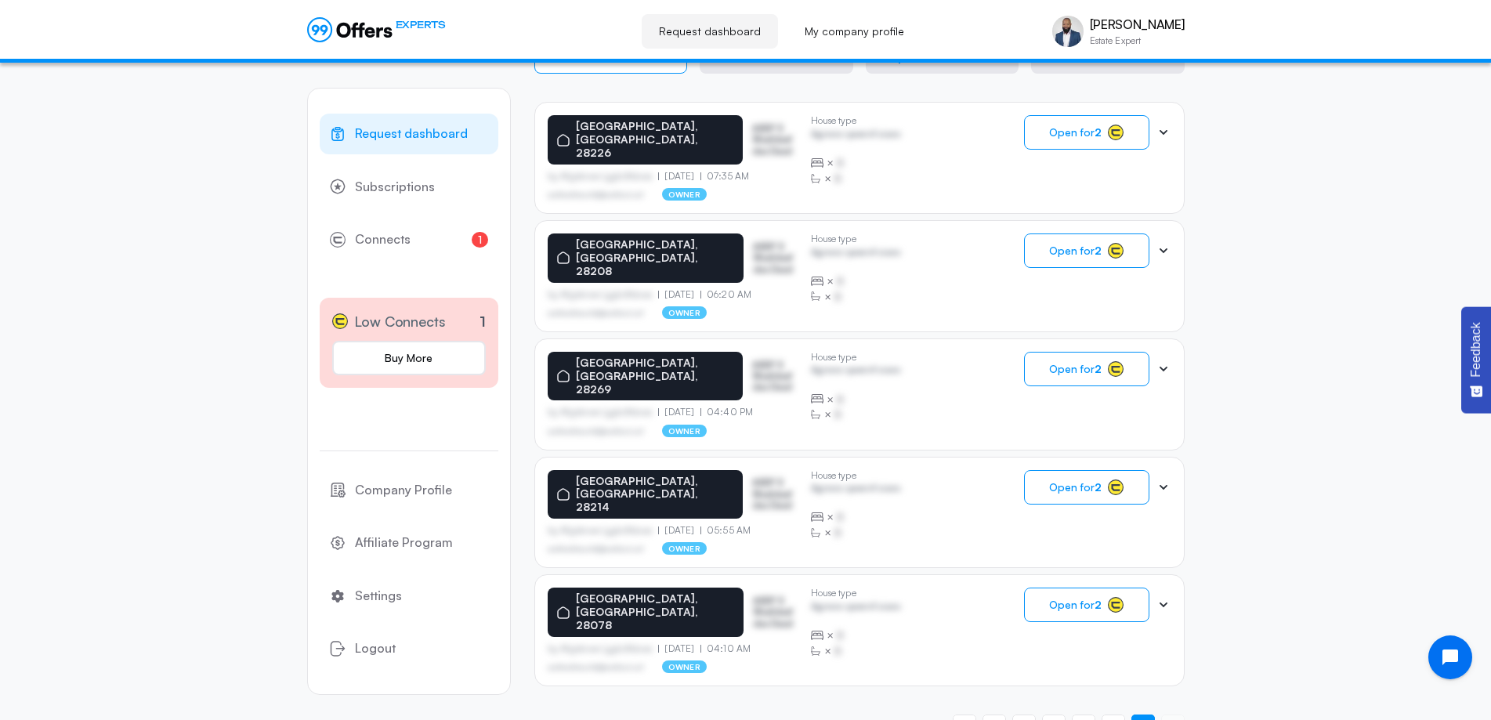
scroll to position [313, 0]
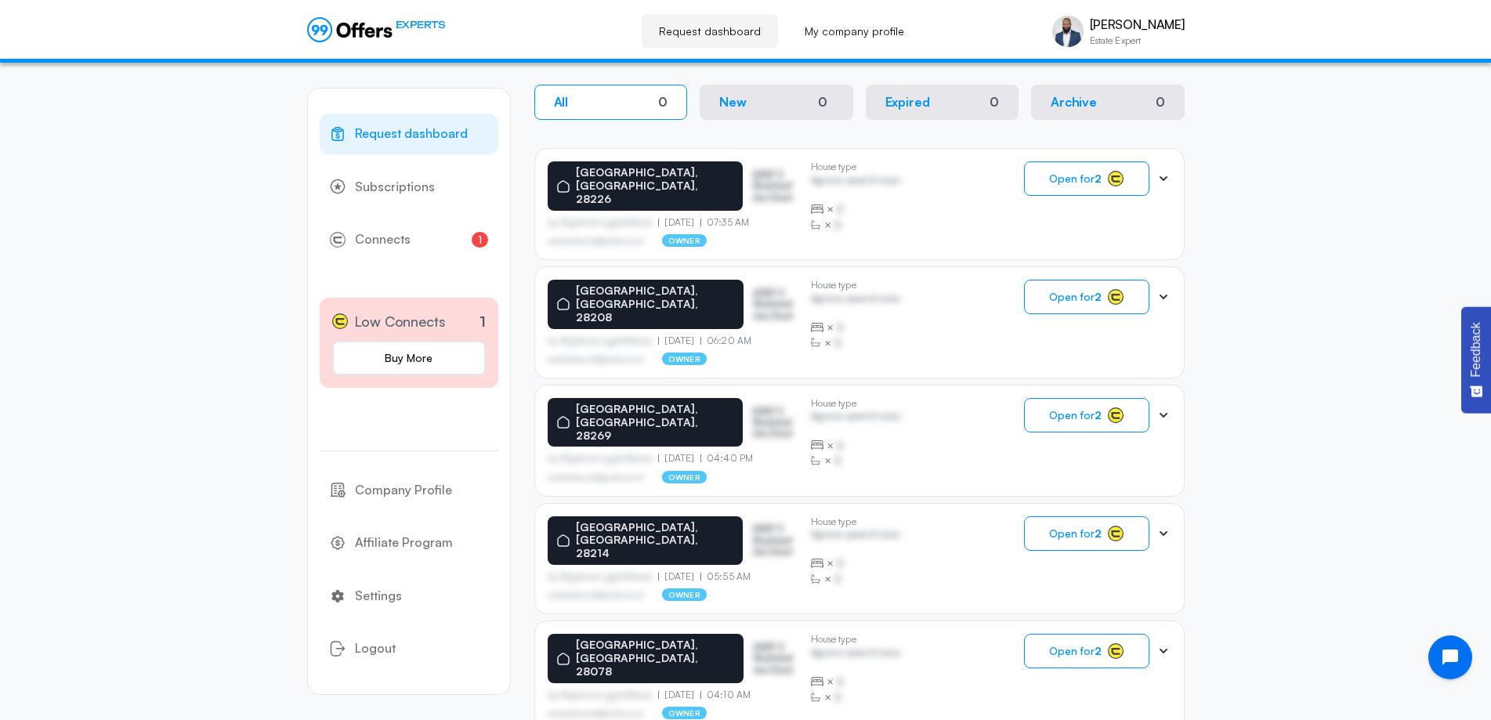
click at [762, 523] on p "ASDF S Sfasfdasfdas Dasd" at bounding box center [774, 540] width 45 height 34
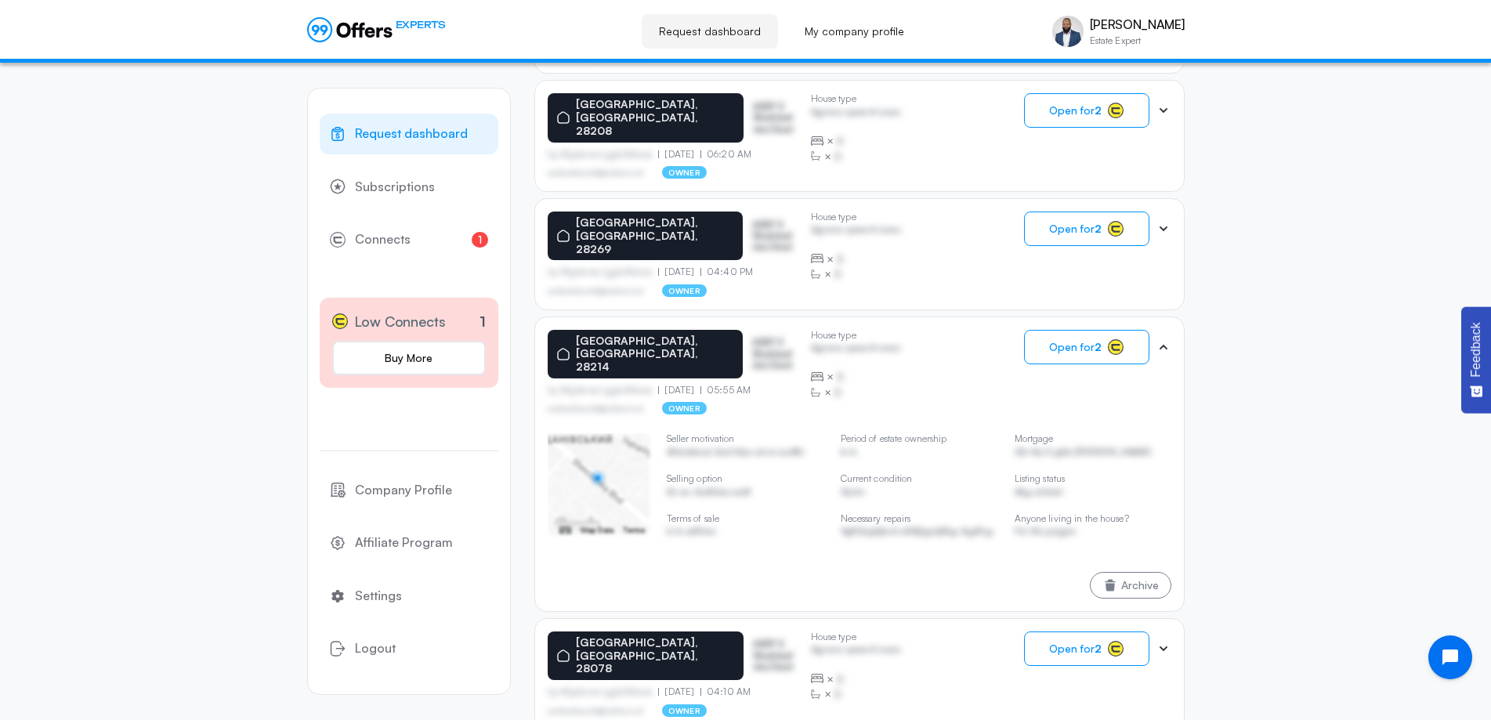
scroll to position [512, 0]
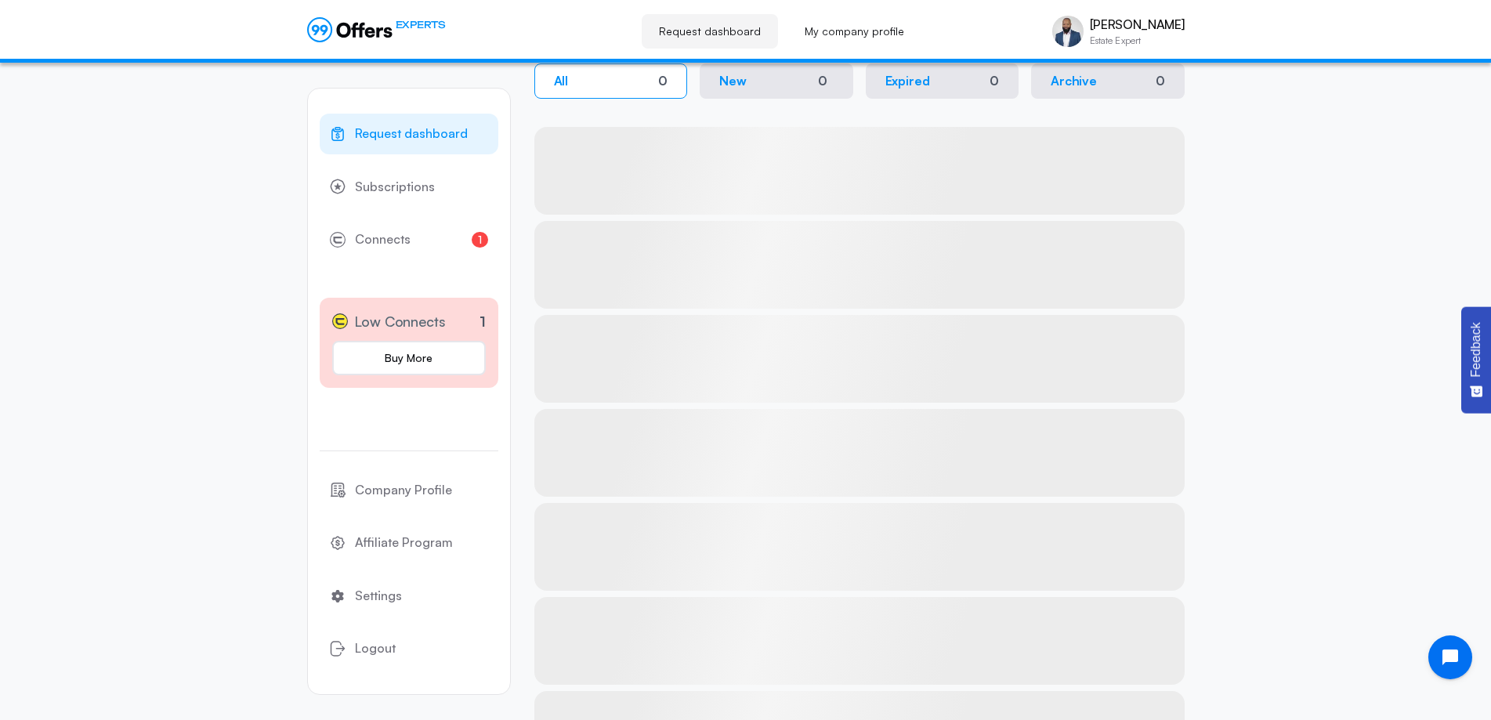
scroll to position [331, 0]
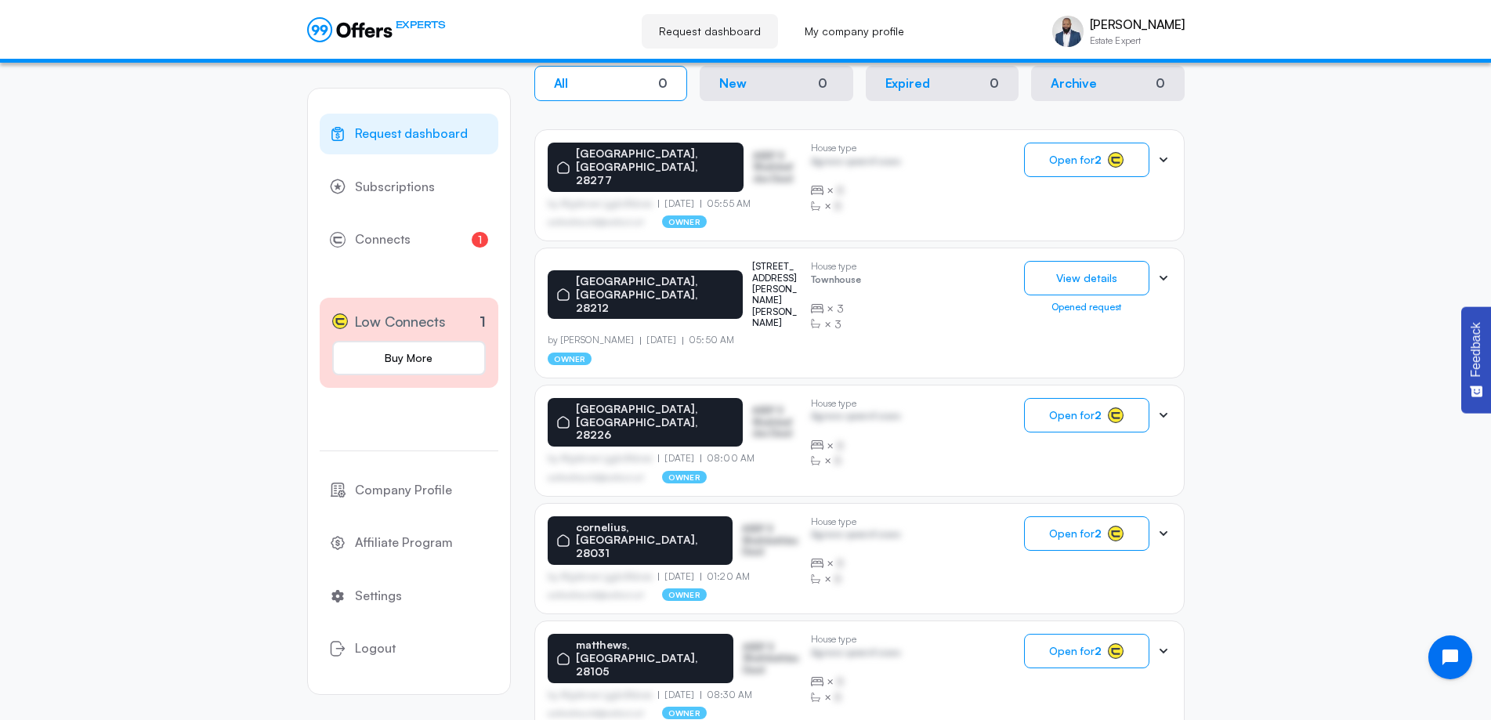
click at [917, 171] on div "[GEOGRAPHIC_DATA], [GEOGRAPHIC_DATA], 28277 ASDF S Sfasfdasfdas Dasd by Afgdsrw…" at bounding box center [860, 185] width 624 height 85
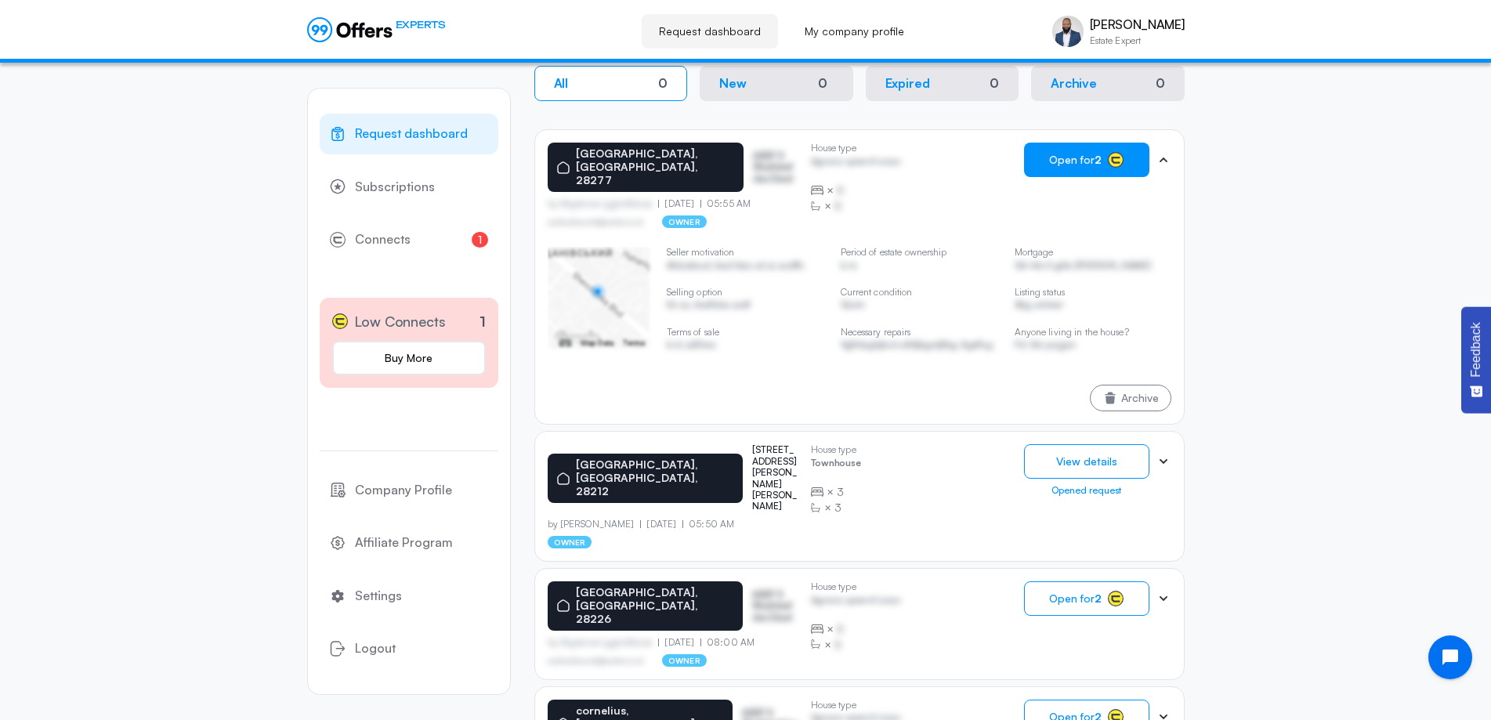
click at [1083, 159] on span "Open for 2" at bounding box center [1075, 160] width 53 height 13
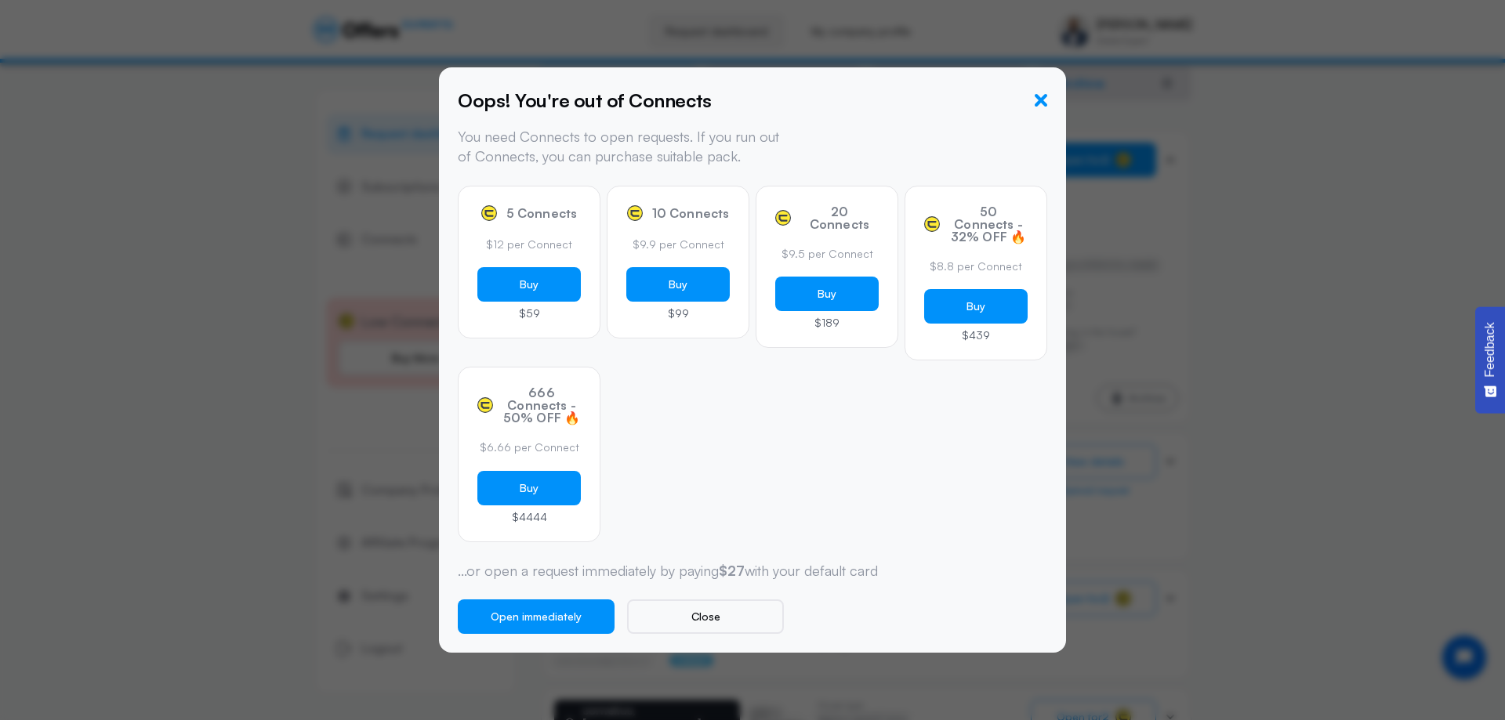
click at [1043, 102] on icon "button" at bounding box center [1040, 100] width 13 height 13
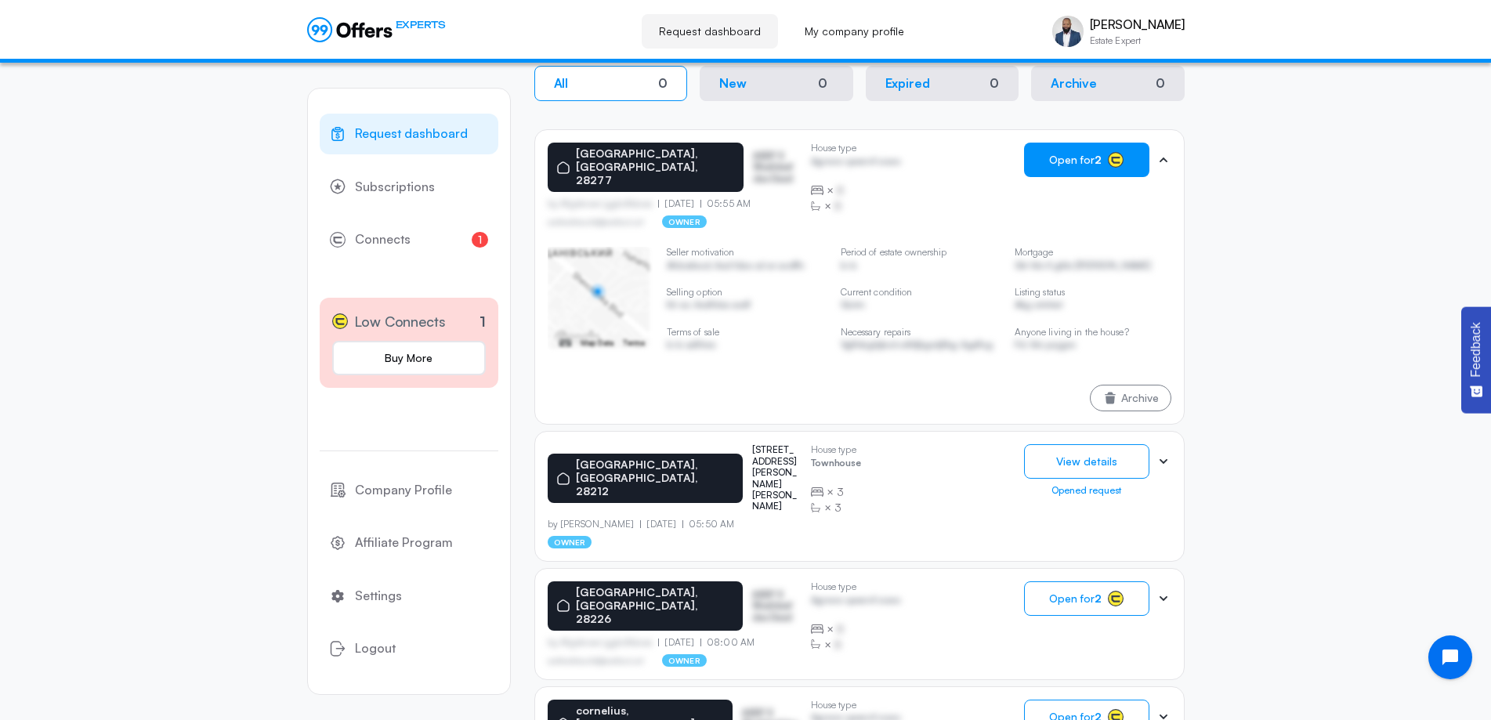
click at [1163, 160] on icon at bounding box center [1164, 160] width 16 height 16
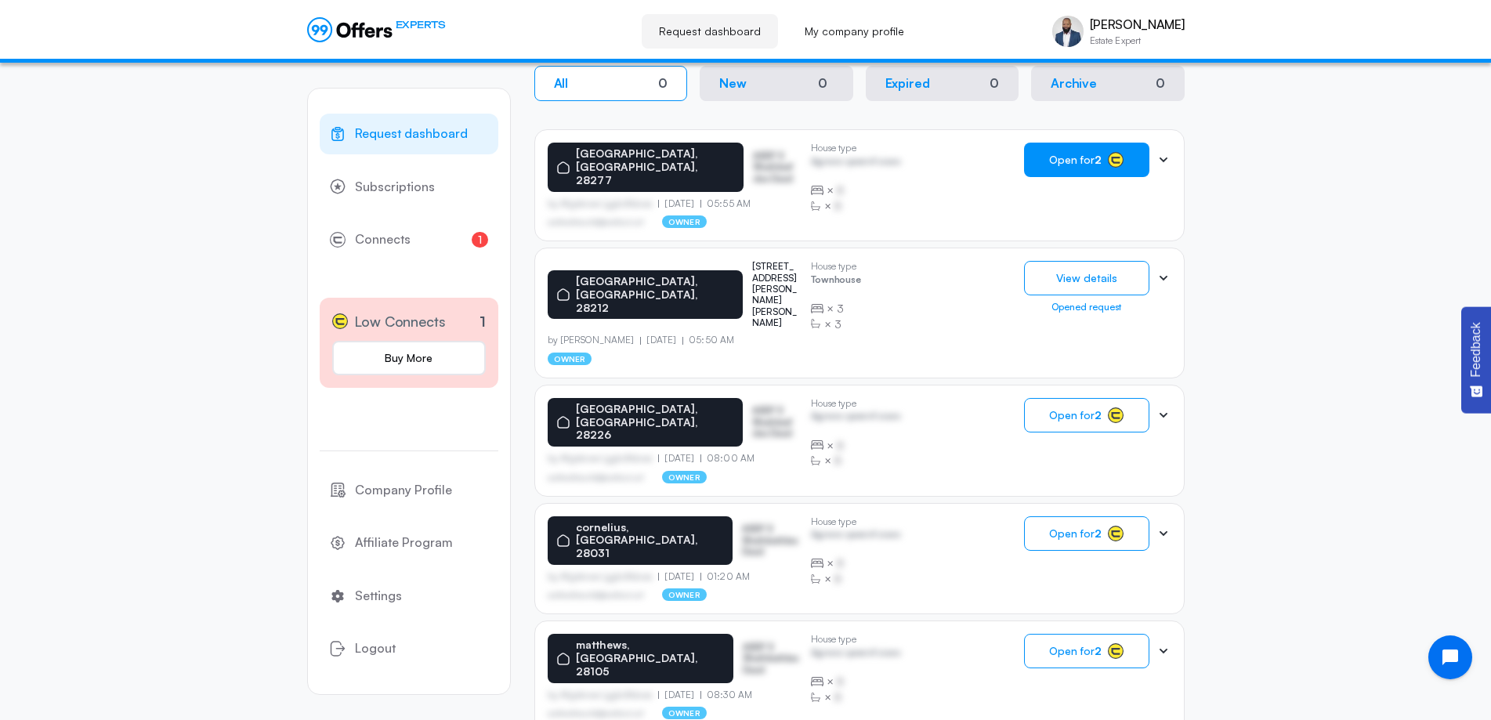
click at [1103, 161] on button "Open for 2" at bounding box center [1086, 160] width 125 height 34
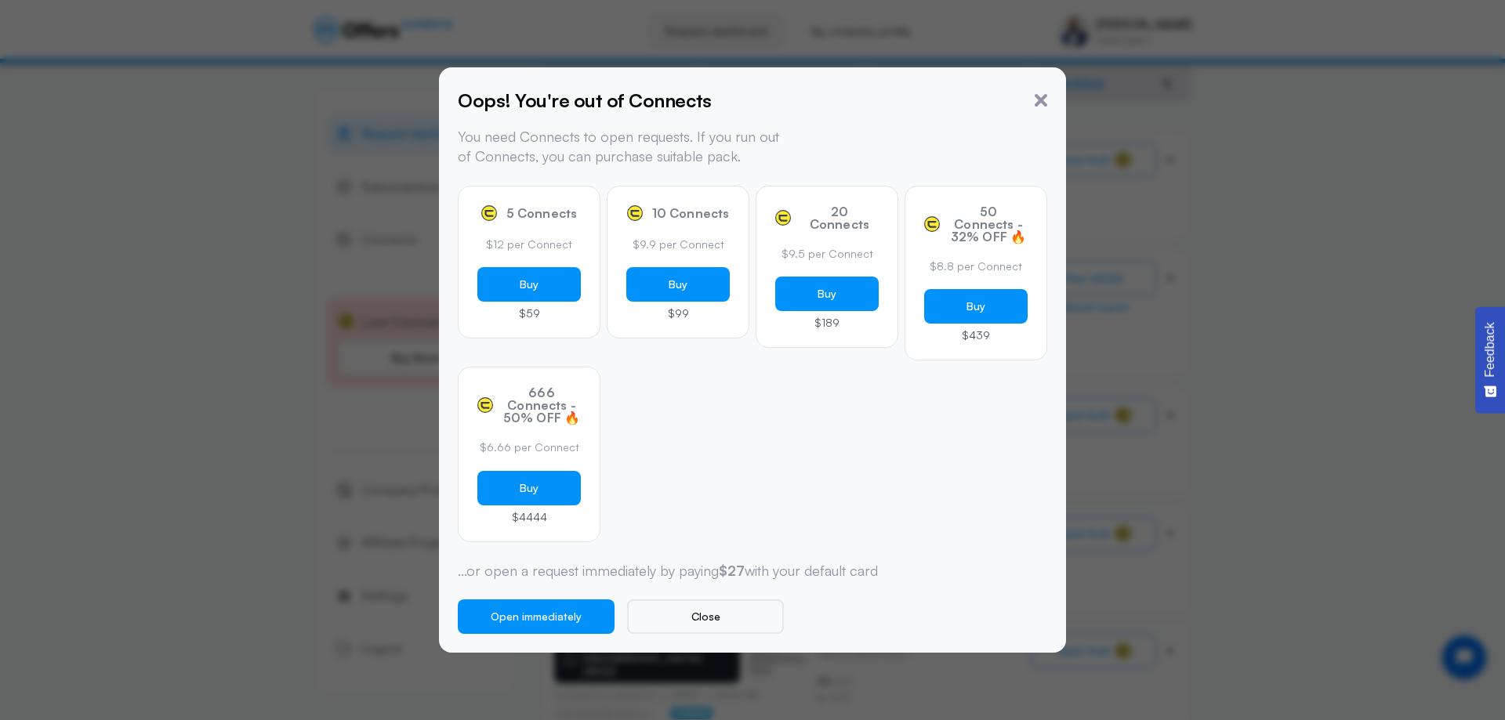
click at [1045, 101] on icon "button" at bounding box center [1040, 100] width 13 height 13
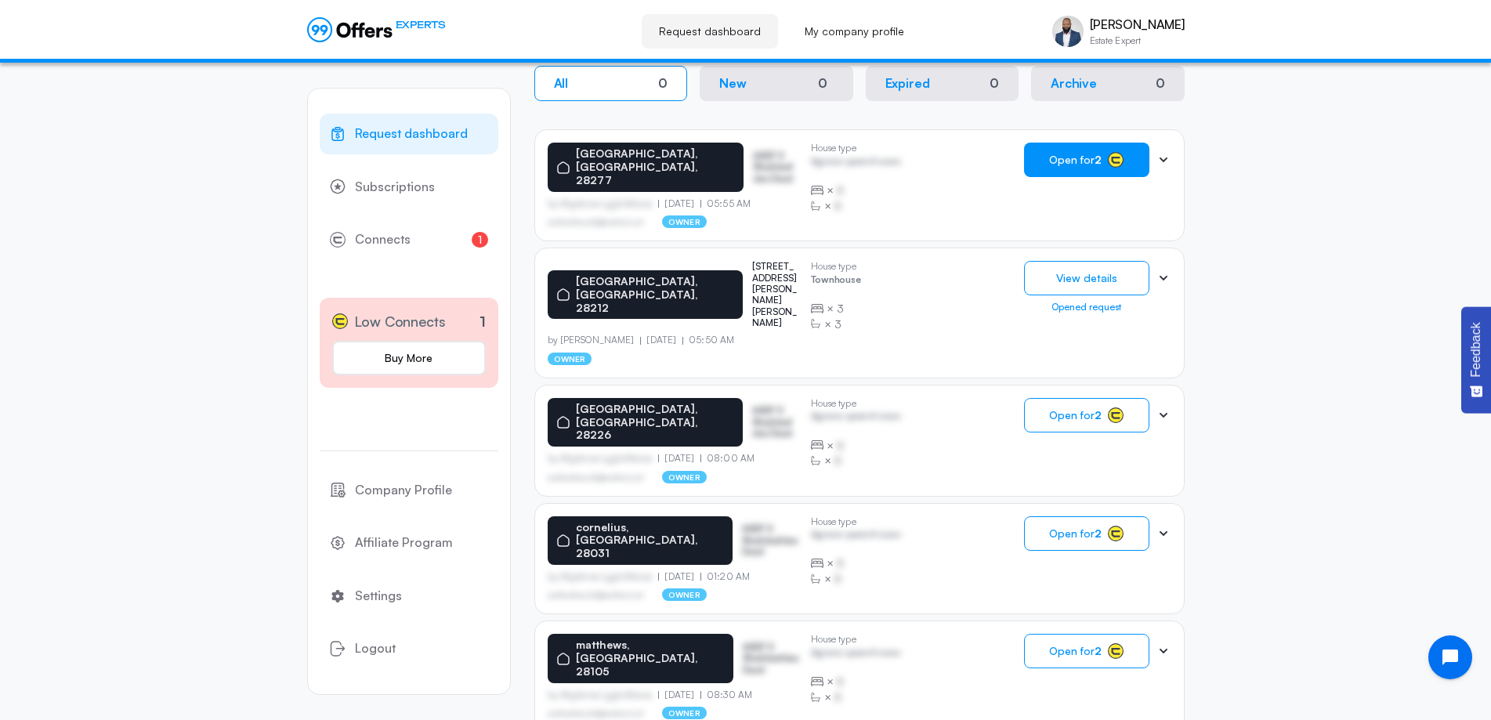
click at [1120, 165] on rect "button" at bounding box center [1116, 160] width 15 height 15
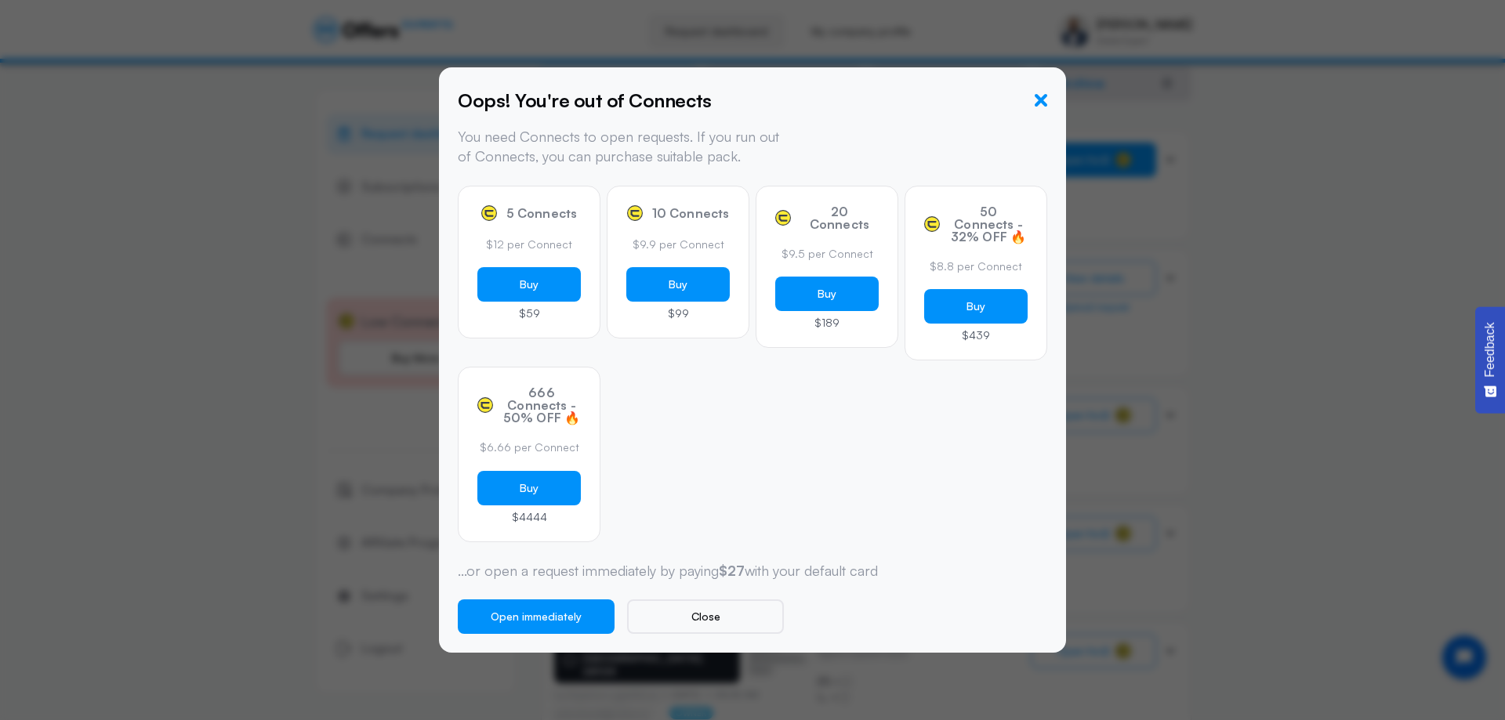
click at [1045, 102] on icon "button" at bounding box center [1040, 100] width 13 height 13
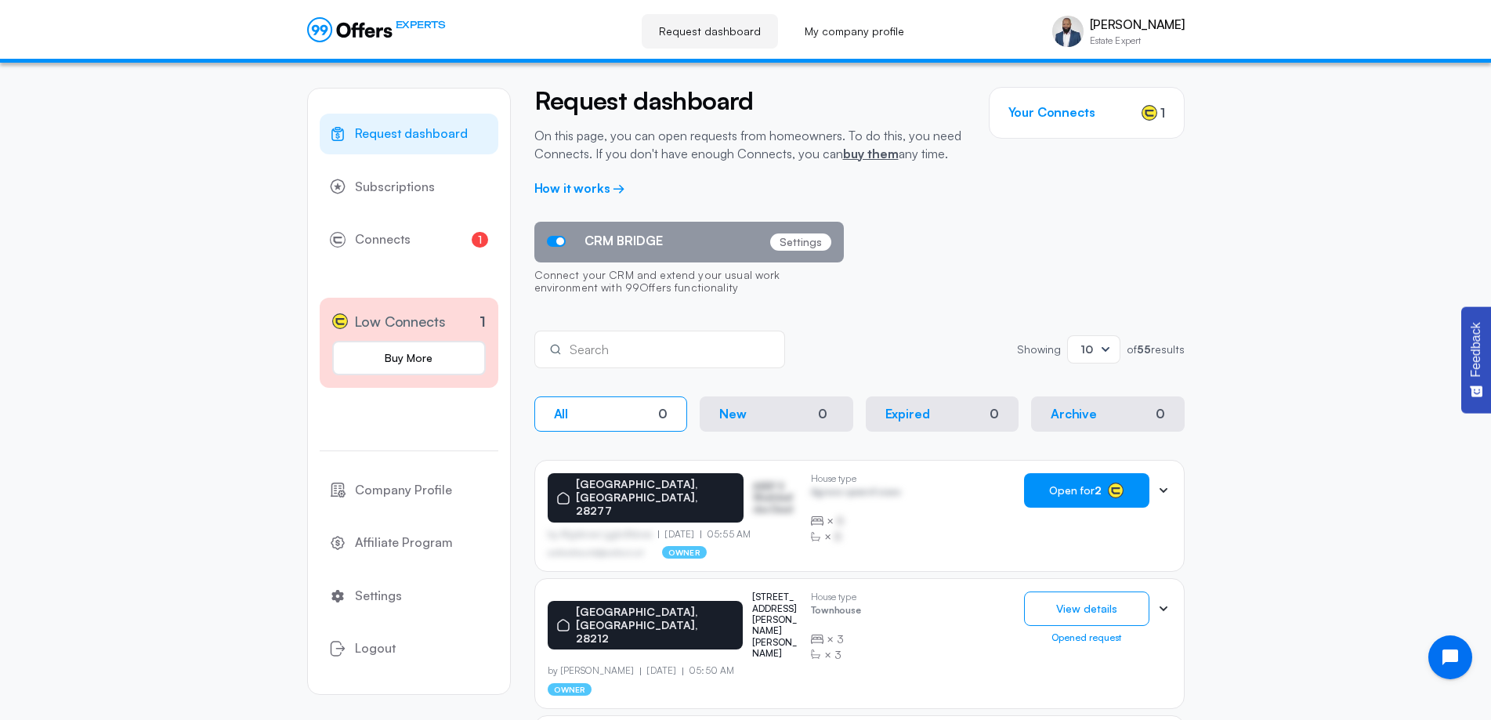
scroll to position [0, 0]
